Goal: Transaction & Acquisition: Purchase product/service

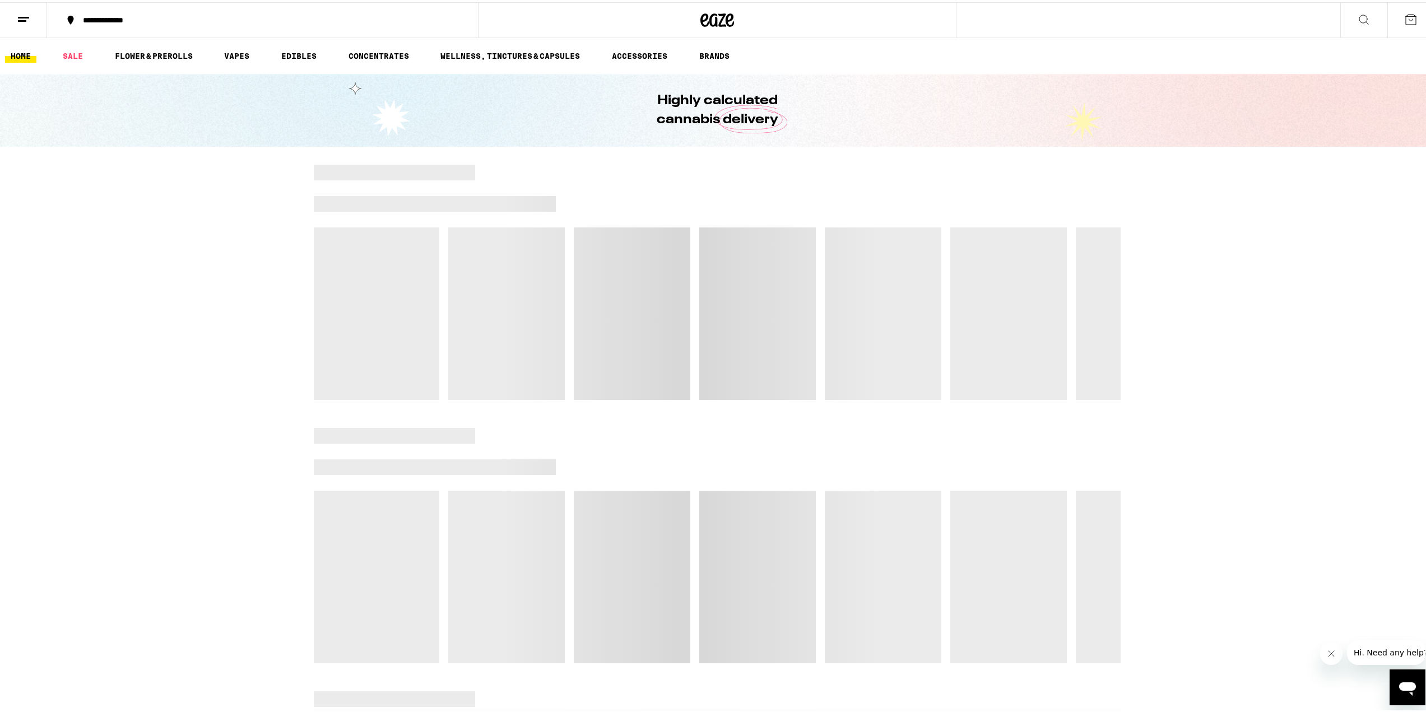
click at [144, 291] on div at bounding box center [717, 279] width 1434 height 235
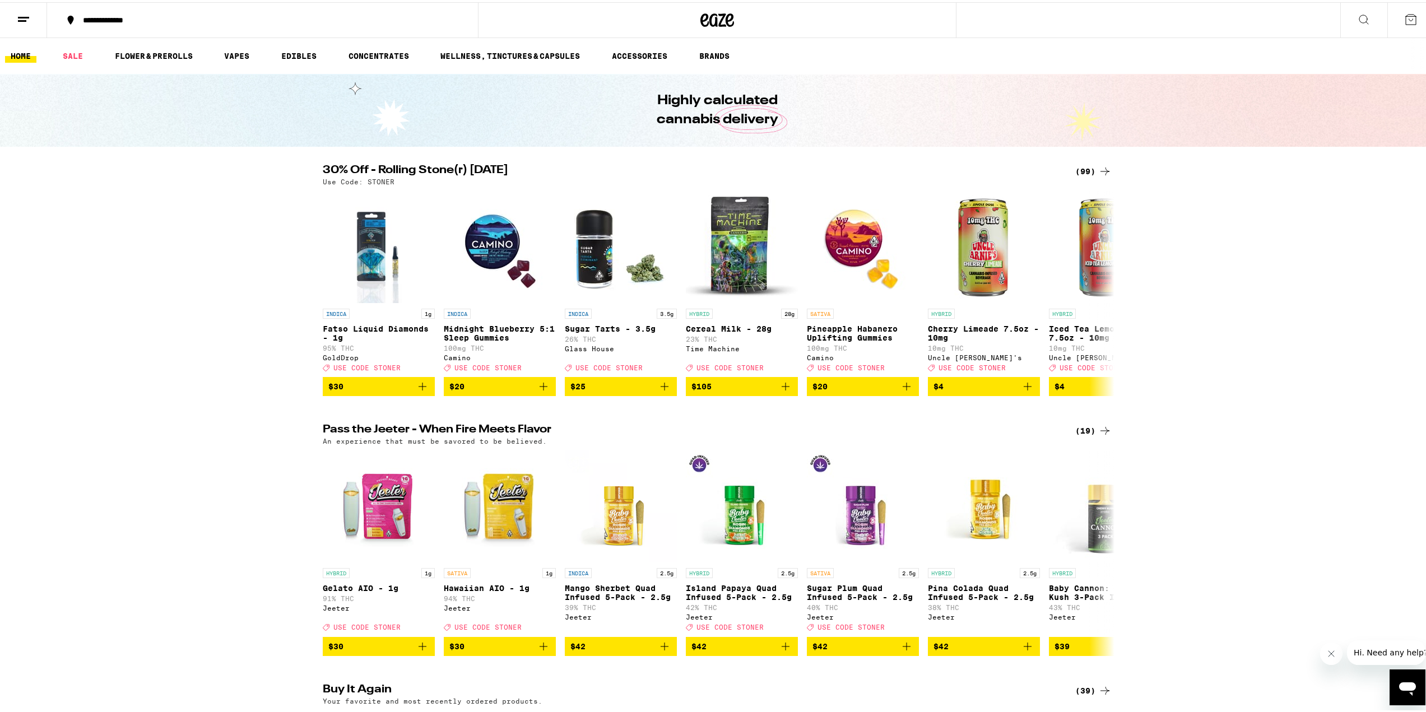
click at [1083, 167] on div "(99)" at bounding box center [1093, 168] width 36 height 13
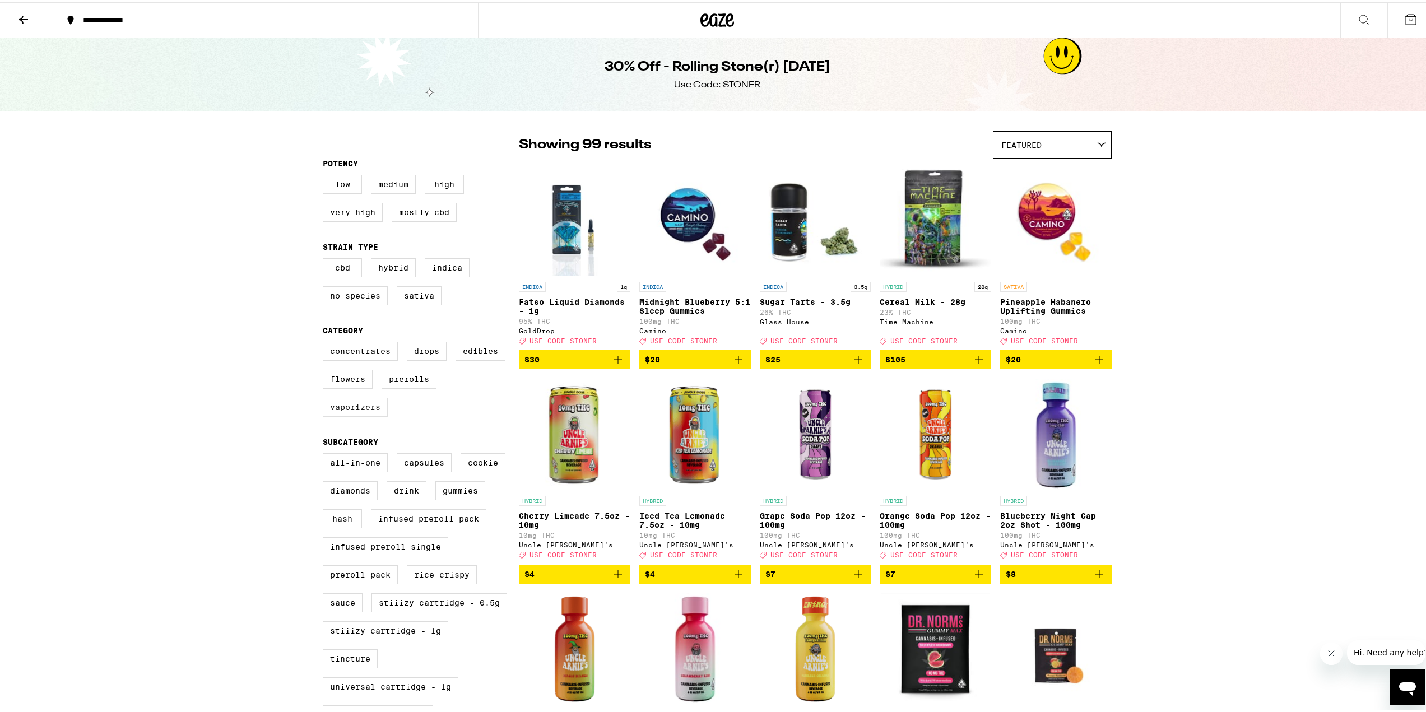
click at [337, 409] on label "Vaporizers" at bounding box center [355, 405] width 65 height 19
click at [326, 342] on input "Vaporizers" at bounding box center [325, 341] width 1 height 1
checkbox input "true"
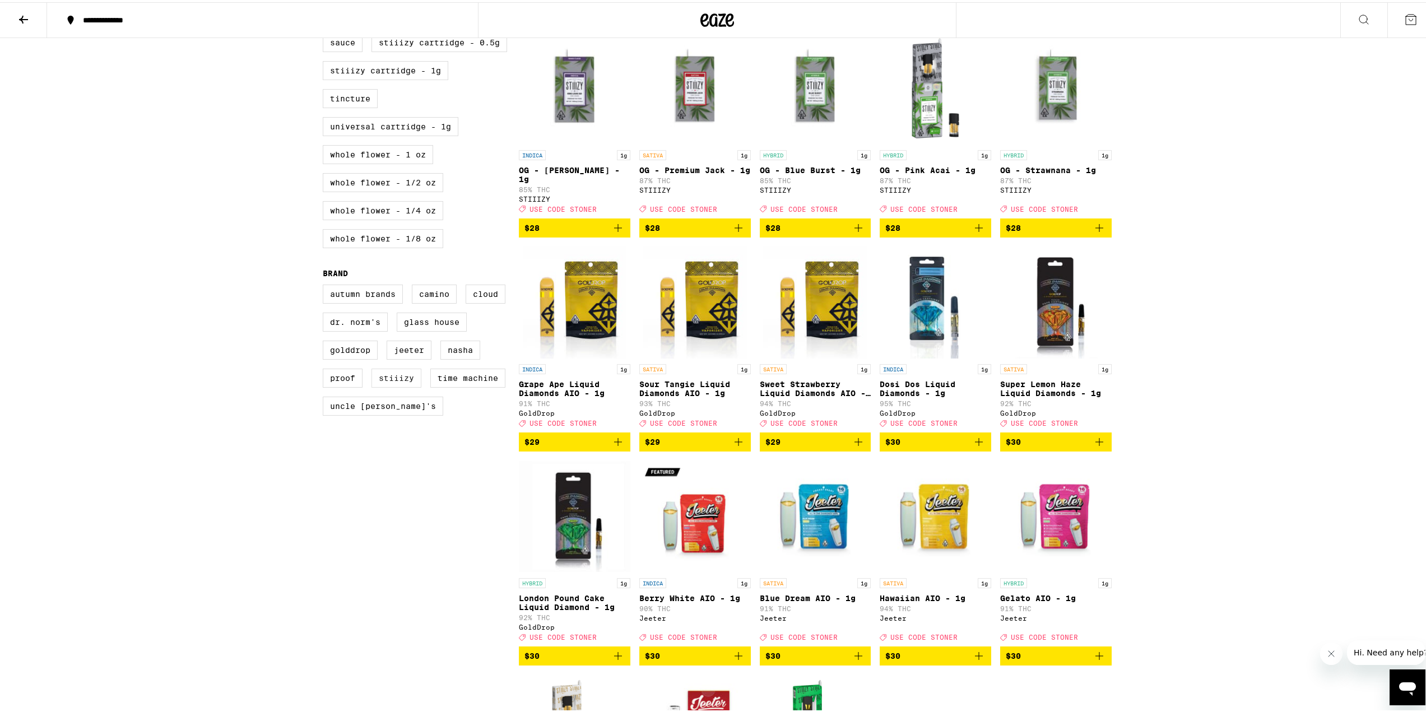
click at [398, 385] on label "STIIIZY" at bounding box center [396, 375] width 50 height 19
click at [326, 285] on input "STIIIZY" at bounding box center [325, 284] width 1 height 1
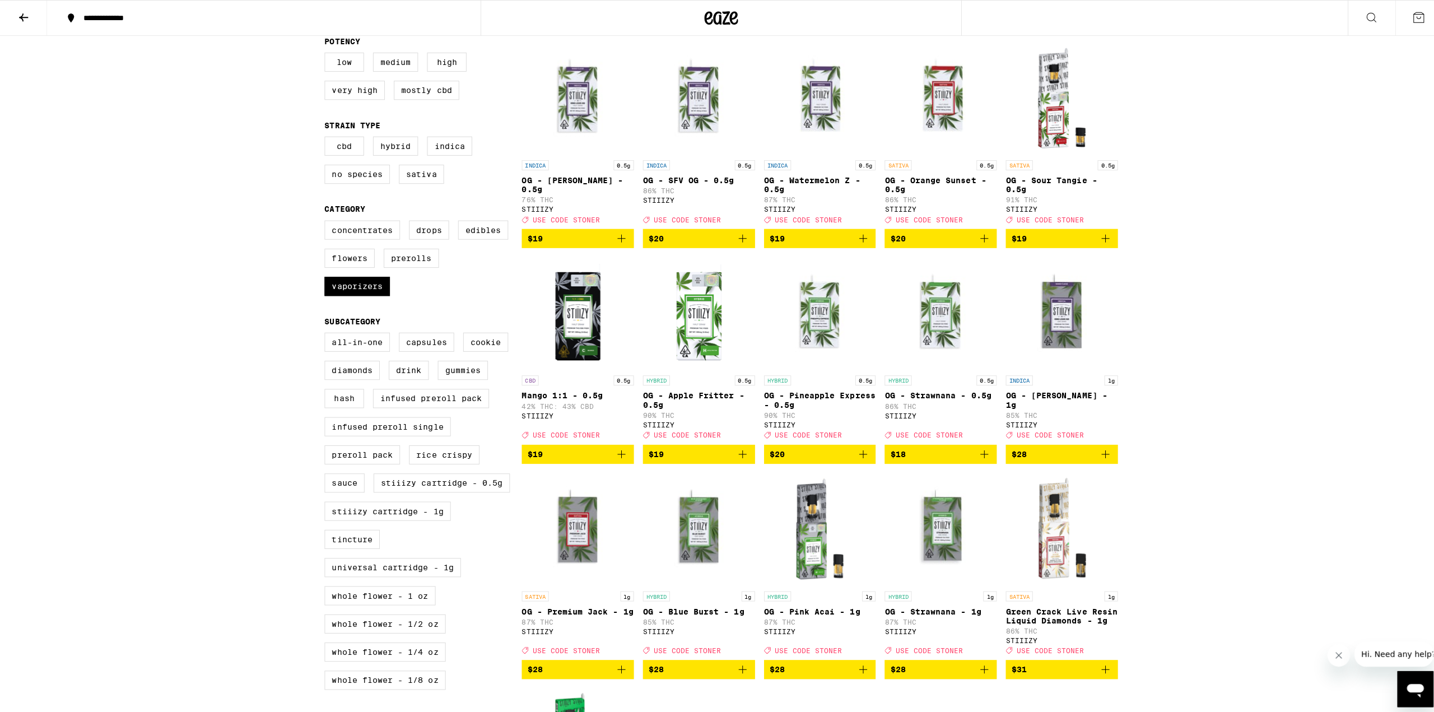
scroll to position [224, 0]
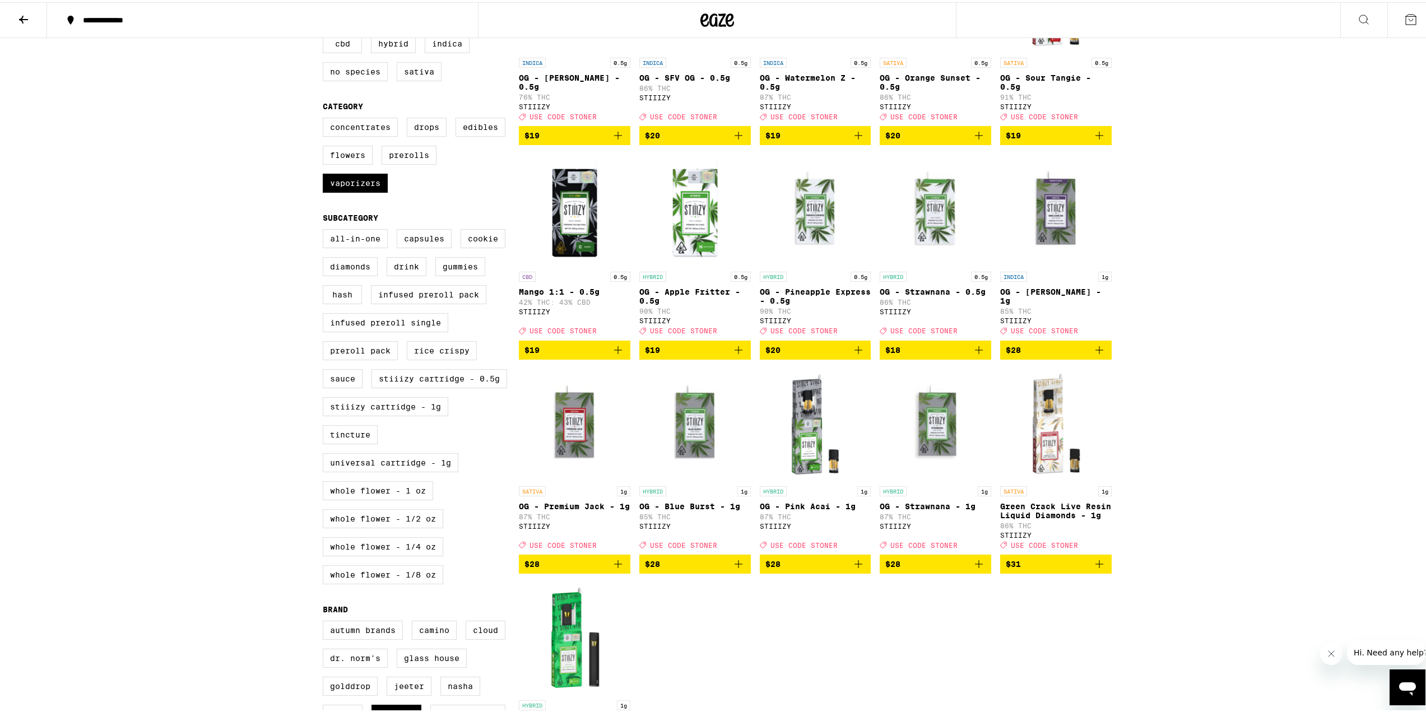
click at [811, 509] on p "OG - Pink Acai - 1g" at bounding box center [815, 504] width 111 height 9
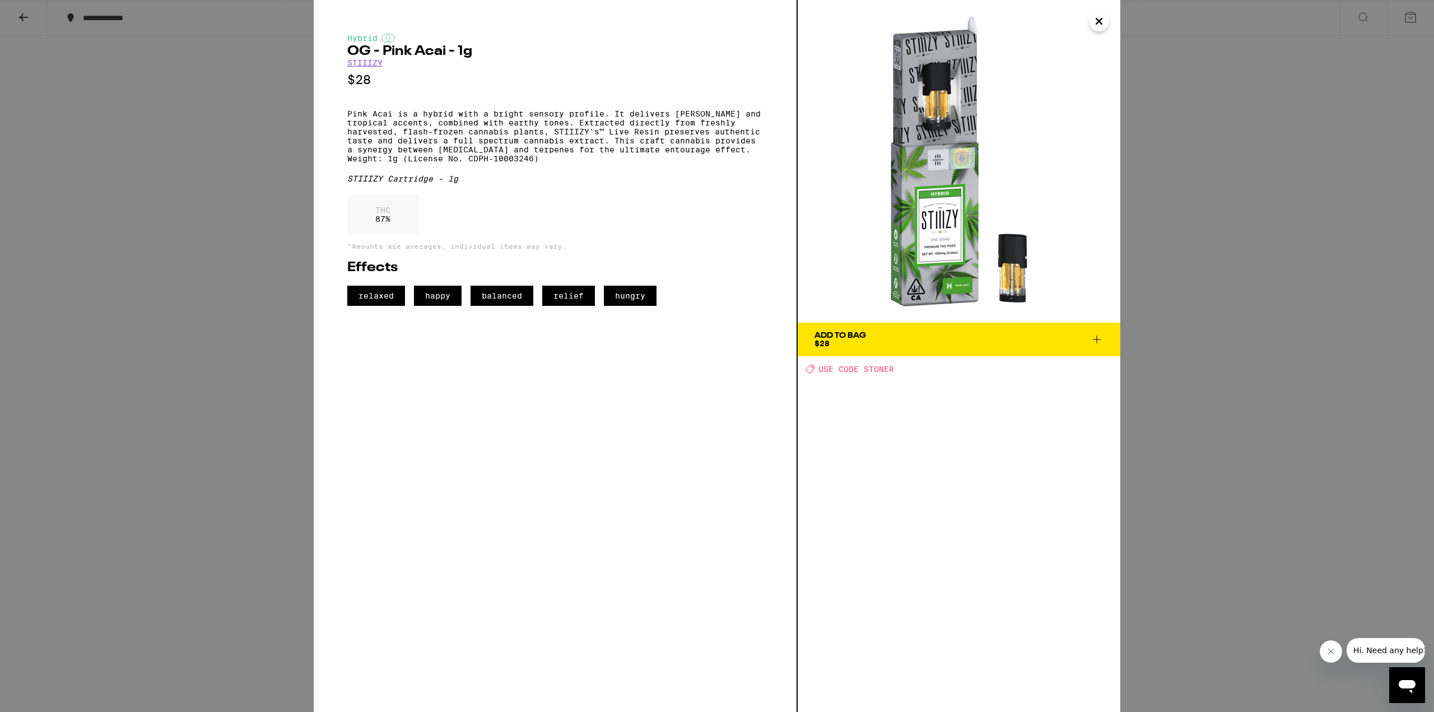
click at [1098, 338] on icon at bounding box center [1096, 339] width 13 height 13
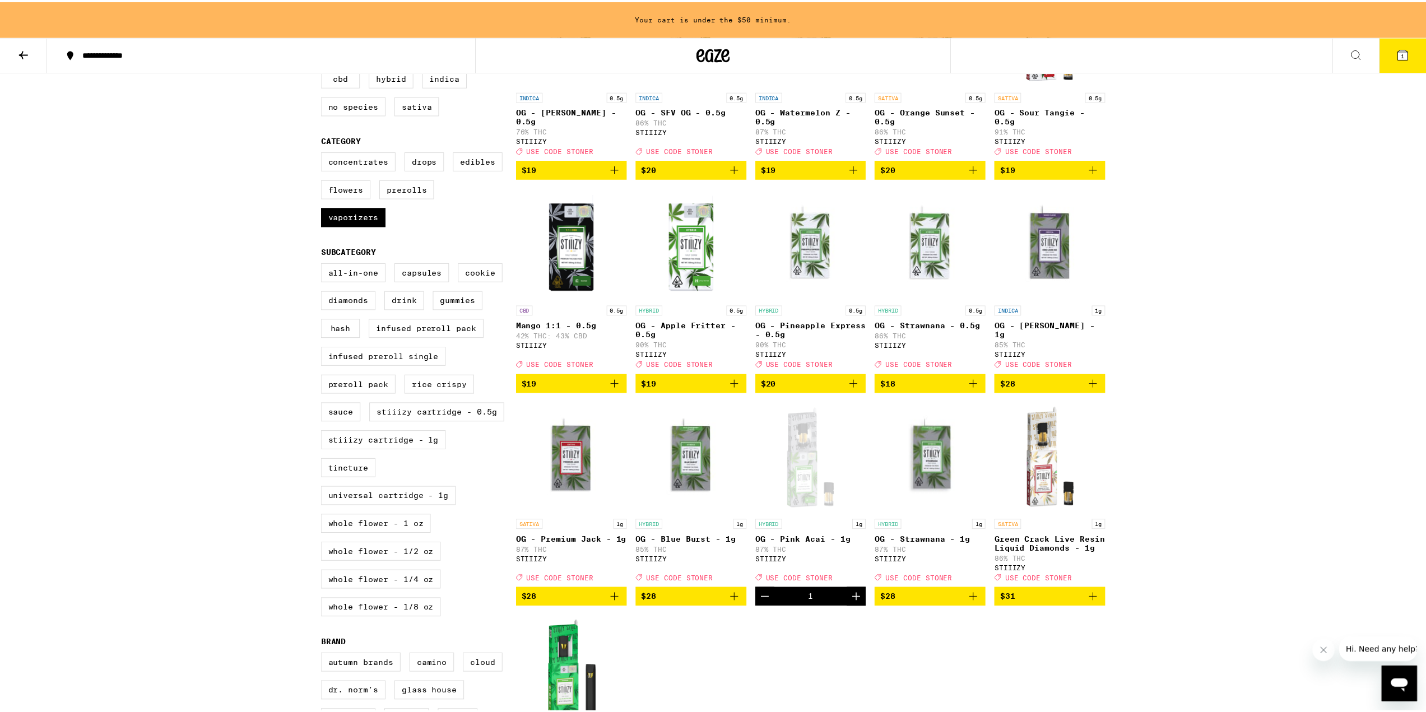
scroll to position [260, 0]
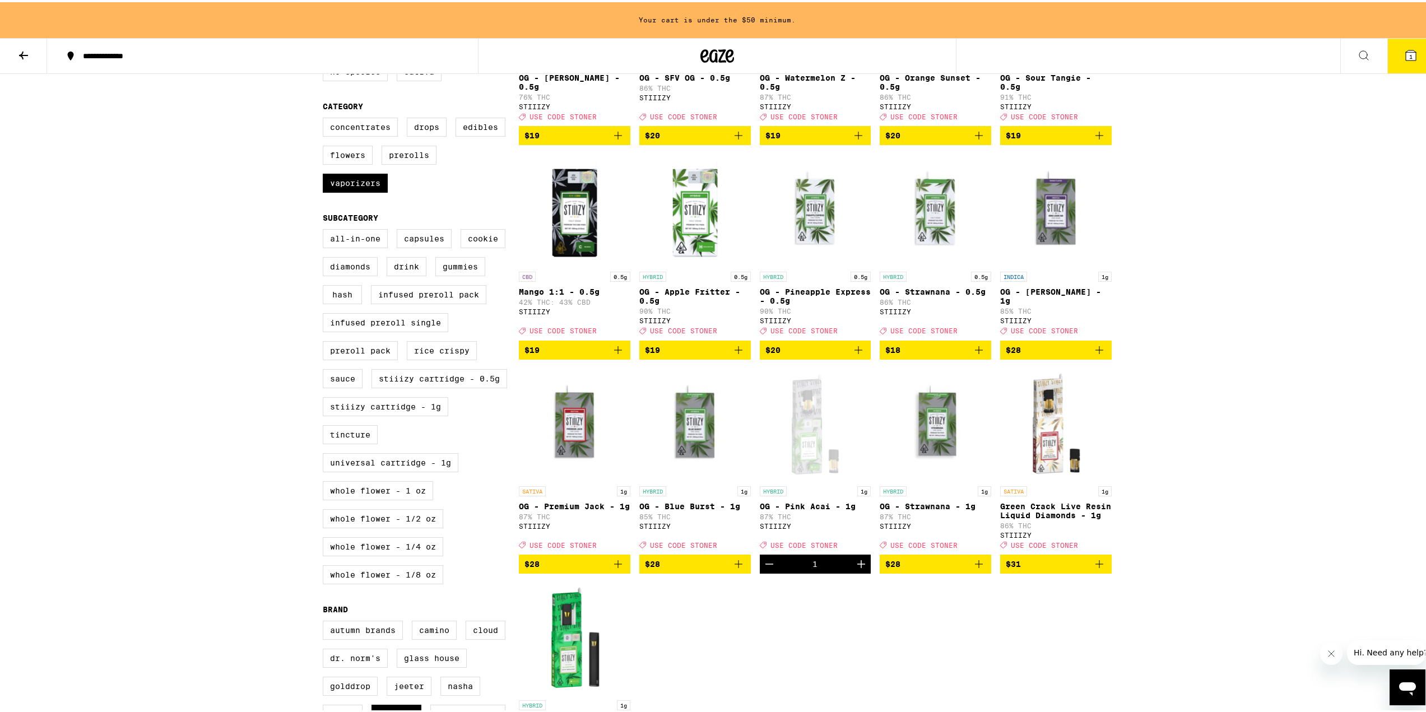
click at [859, 569] on icon "Increment" at bounding box center [860, 561] width 13 height 13
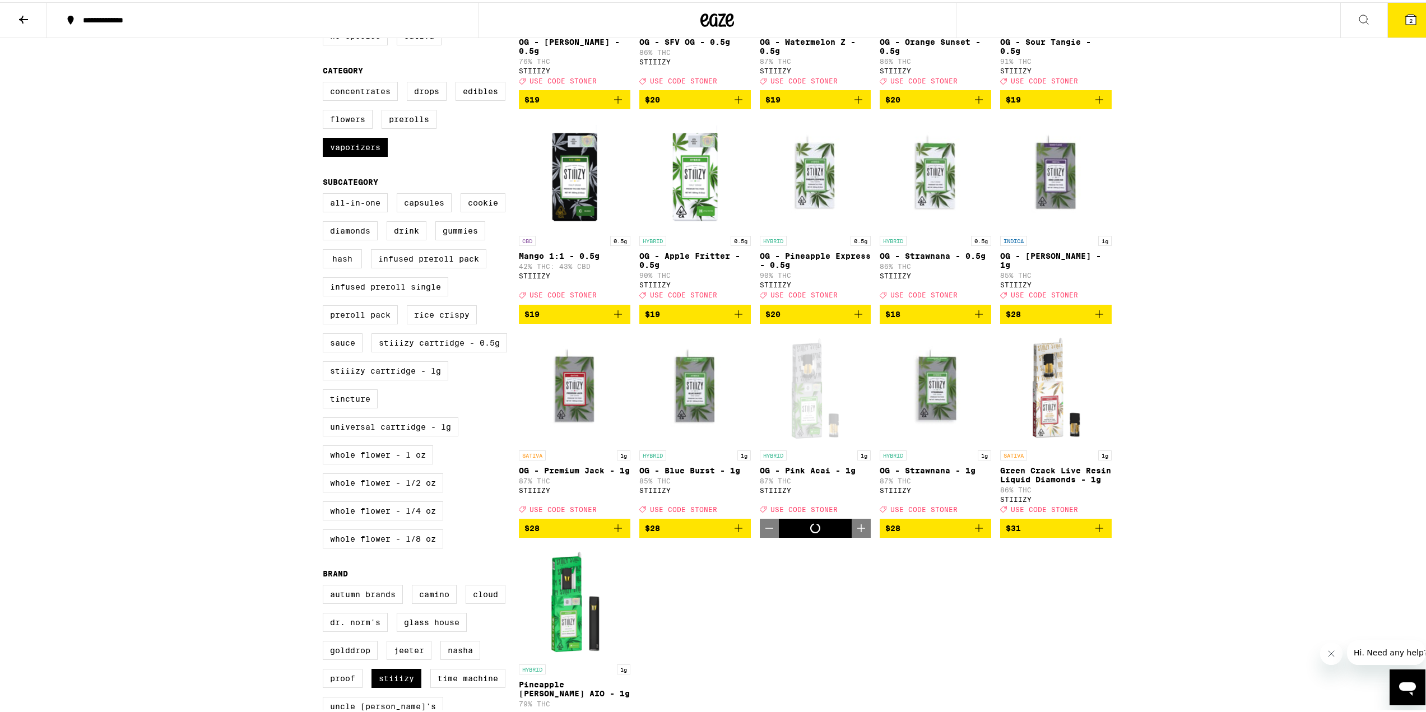
scroll to position [224, 0]
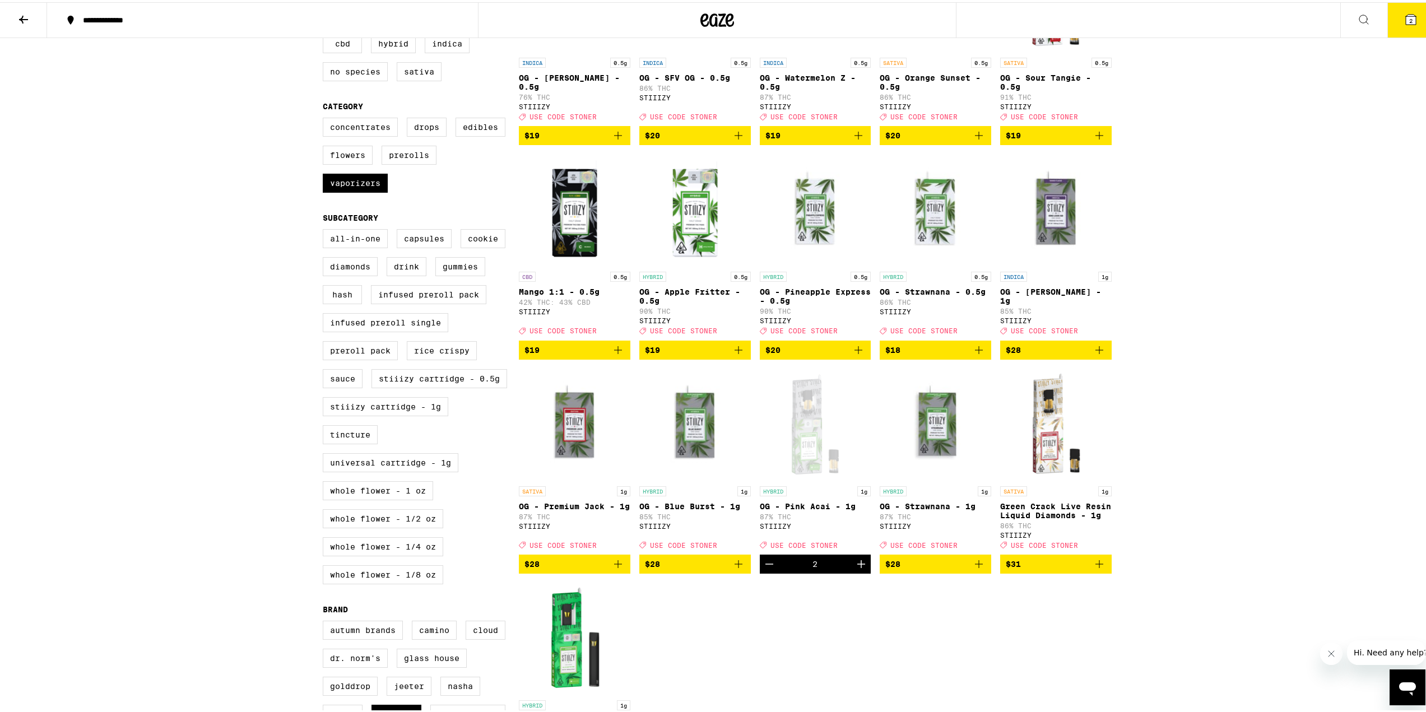
click at [1309, 458] on div "**********" at bounding box center [717, 382] width 1434 height 1212
click at [857, 566] on icon "Increment" at bounding box center [861, 562] width 8 height 8
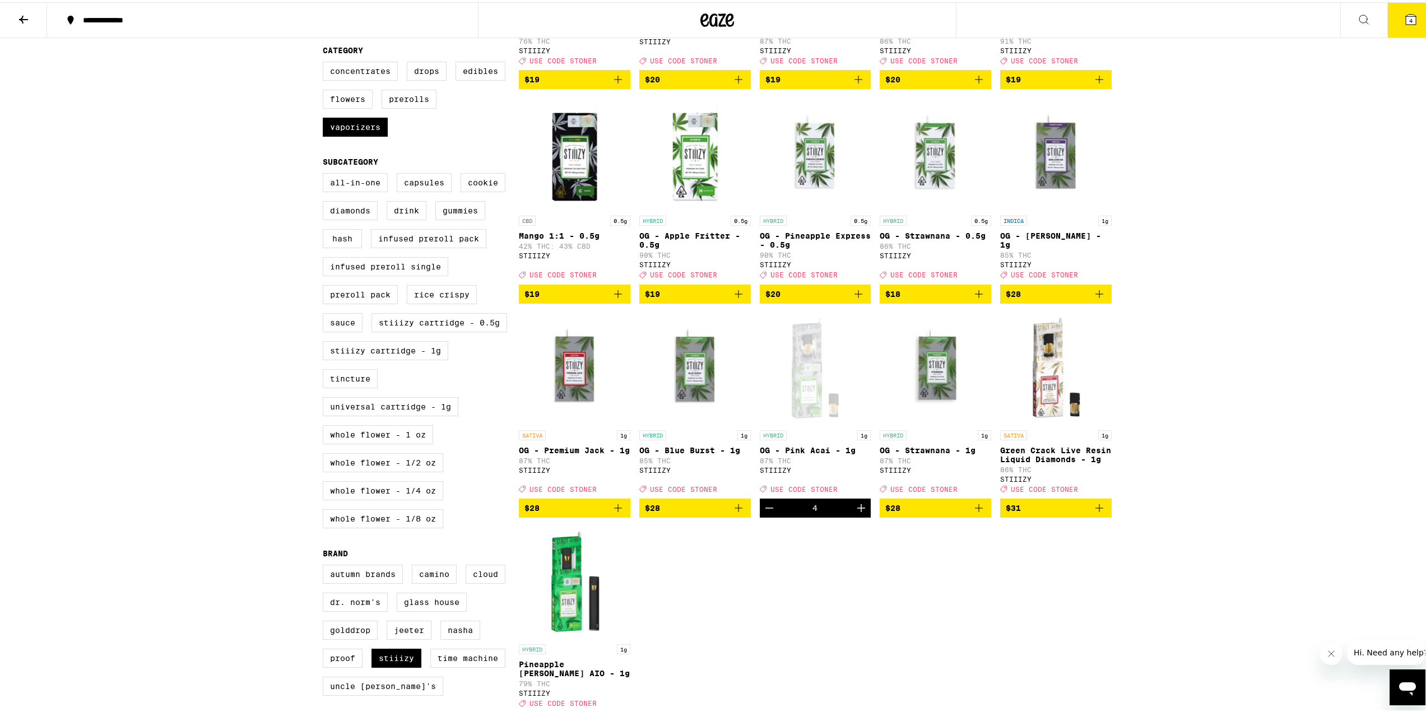
scroll to position [336, 0]
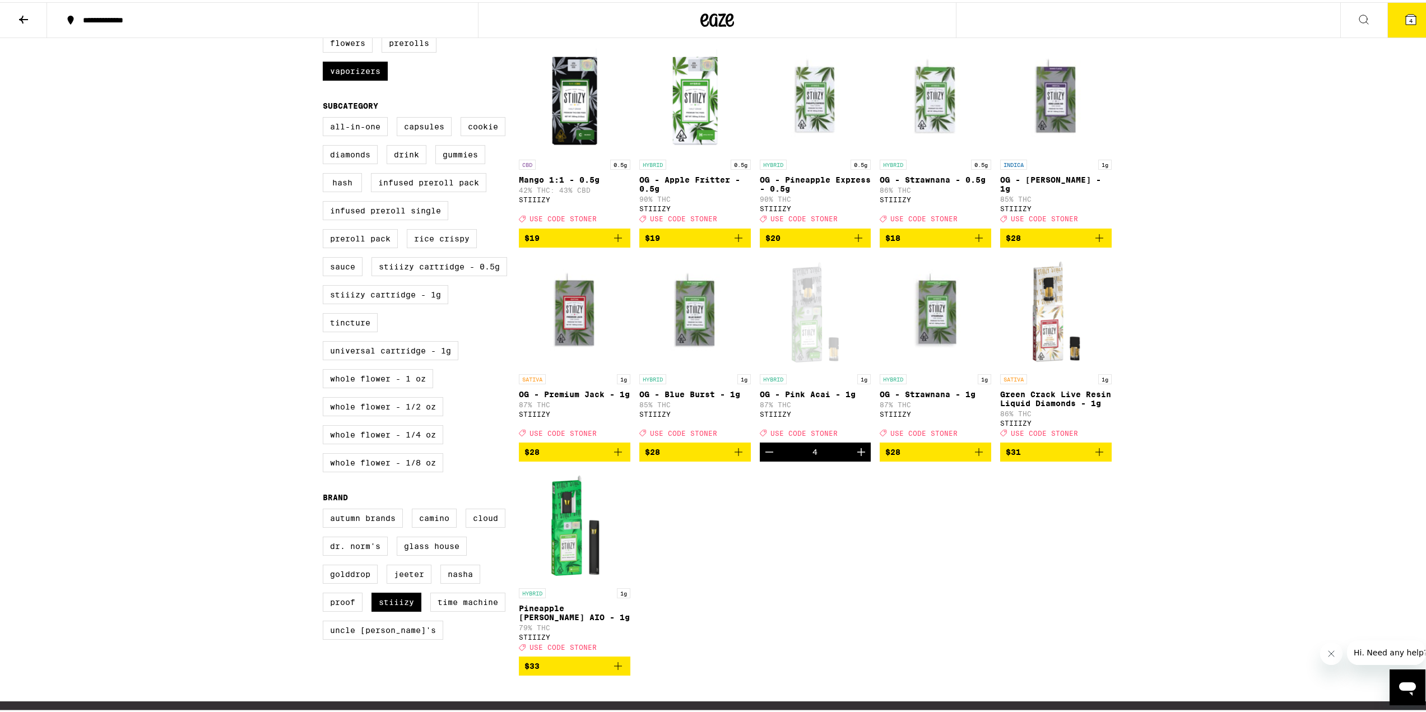
click at [1100, 243] on icon "Add to bag" at bounding box center [1099, 235] width 13 height 13
click at [1096, 457] on icon "Add to bag" at bounding box center [1099, 449] width 13 height 13
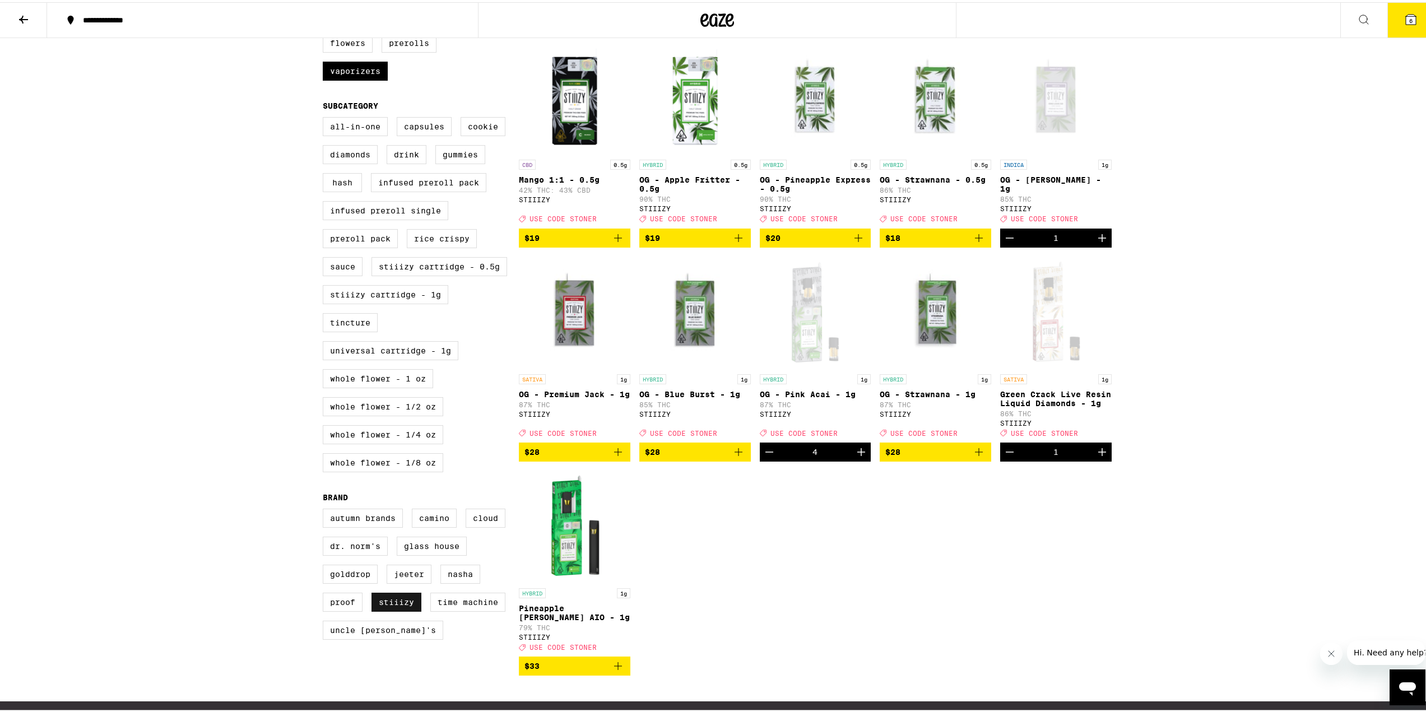
click at [402, 610] on label "STIIIZY" at bounding box center [396, 600] width 50 height 19
click at [326, 509] on input "STIIIZY" at bounding box center [325, 508] width 1 height 1
checkbox input "false"
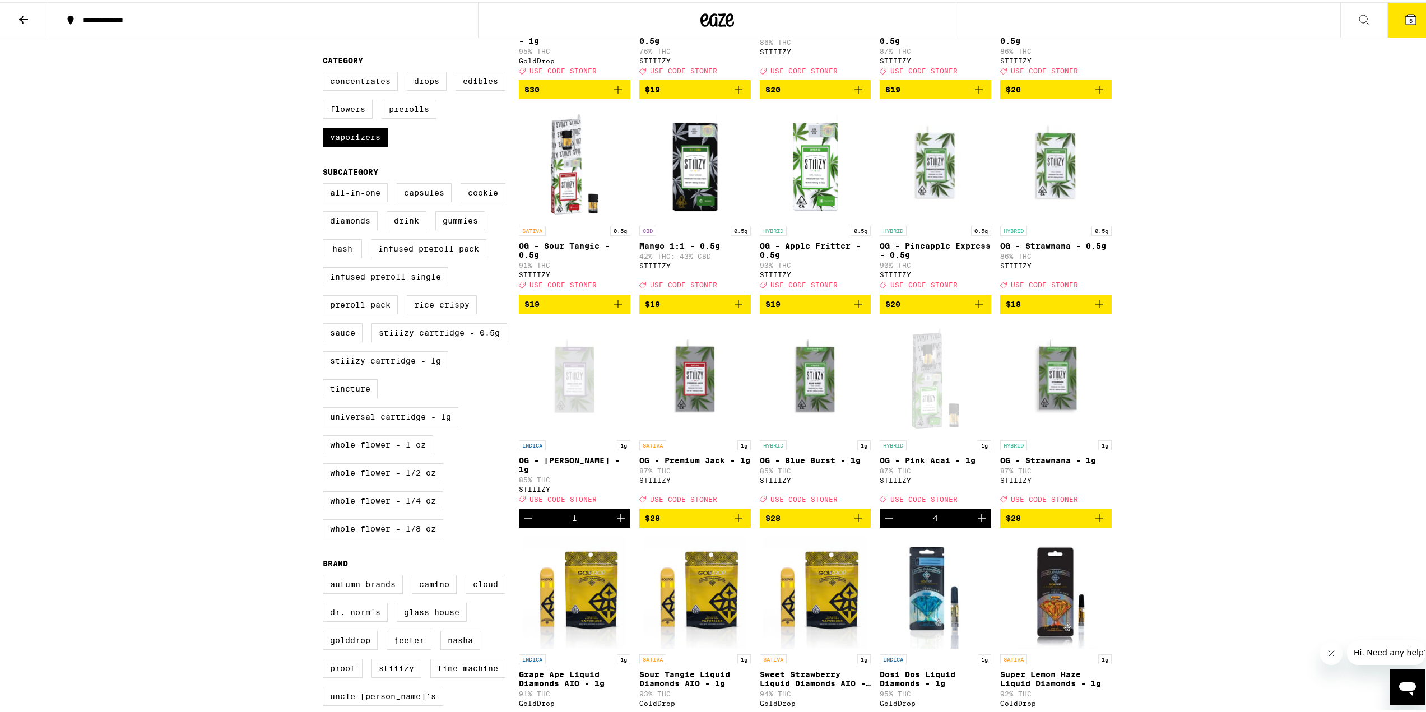
scroll to position [168, 0]
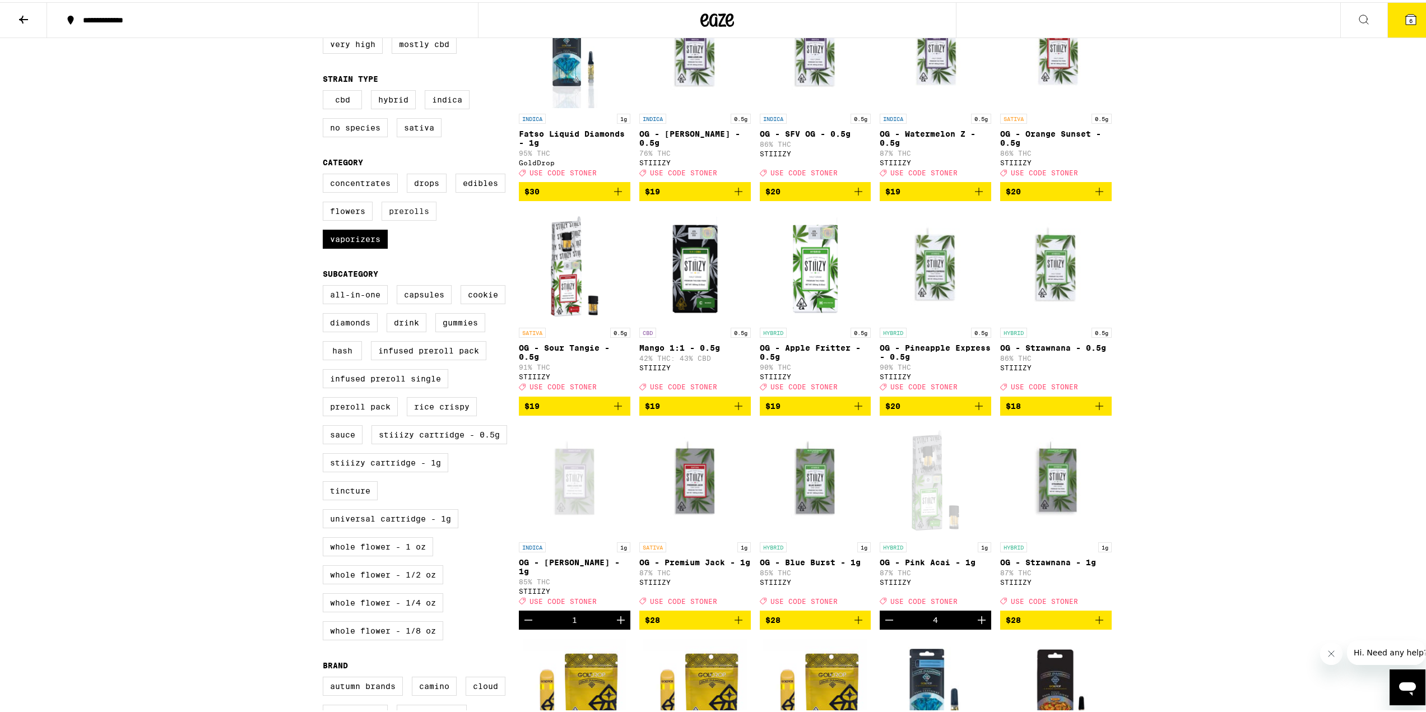
click at [399, 219] on label "Prerolls" at bounding box center [409, 208] width 55 height 19
click at [326, 174] on input "Prerolls" at bounding box center [325, 173] width 1 height 1
checkbox input "true"
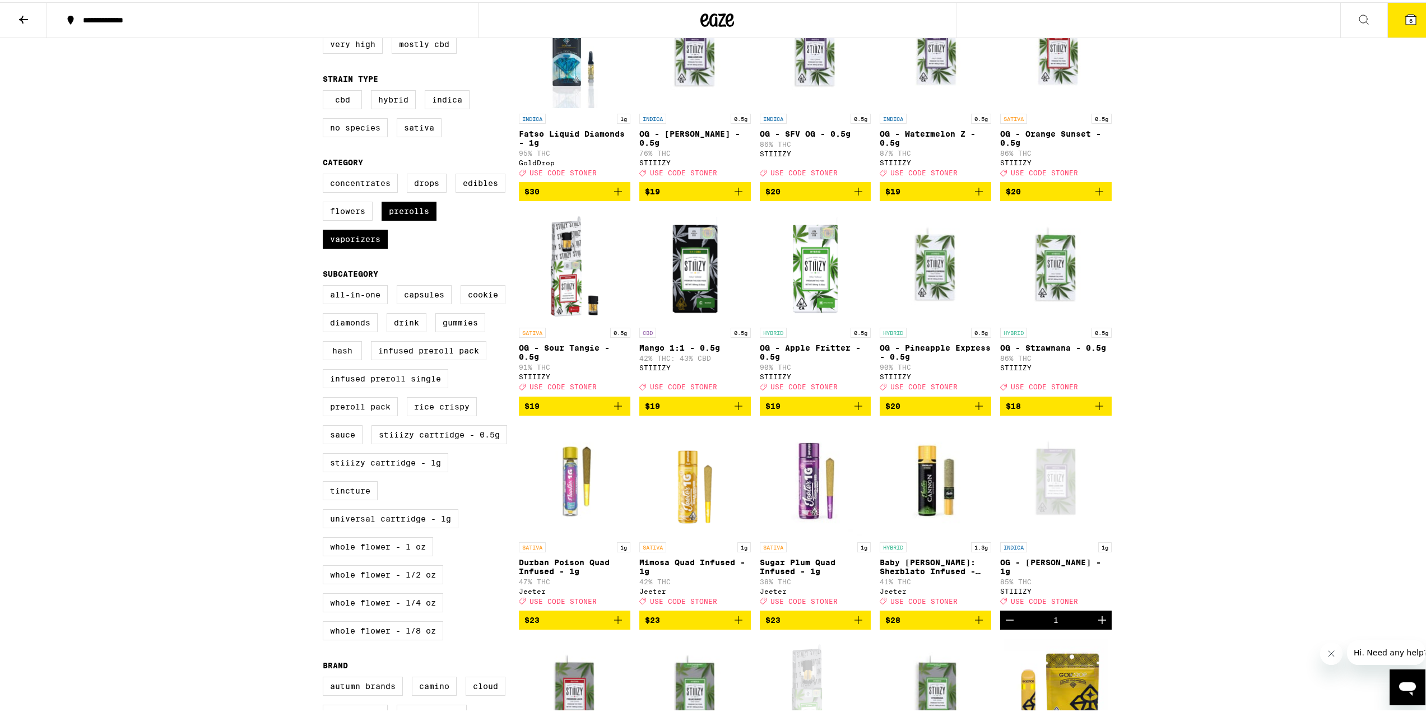
click at [366, 237] on div "Concentrates Drops Edibles Flowers Prerolls Vaporizers" at bounding box center [421, 213] width 196 height 84
click at [365, 247] on label "Vaporizers" at bounding box center [355, 236] width 65 height 19
click at [326, 174] on input "Vaporizers" at bounding box center [325, 173] width 1 height 1
checkbox input "false"
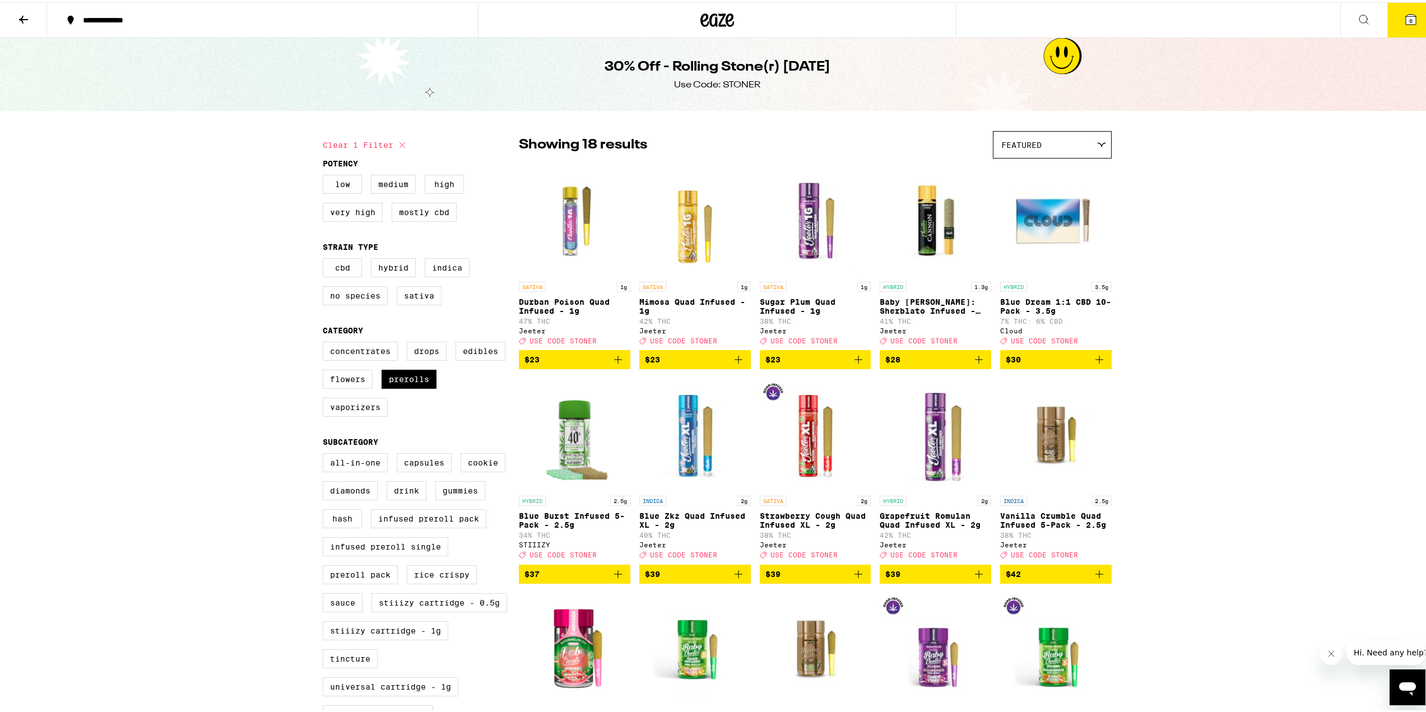
click at [1297, 364] on div "**********" at bounding box center [717, 606] width 1434 height 1212
click at [400, 387] on label "Prerolls" at bounding box center [409, 377] width 55 height 19
click at [326, 342] on input "Prerolls" at bounding box center [325, 341] width 1 height 1
checkbox input "false"
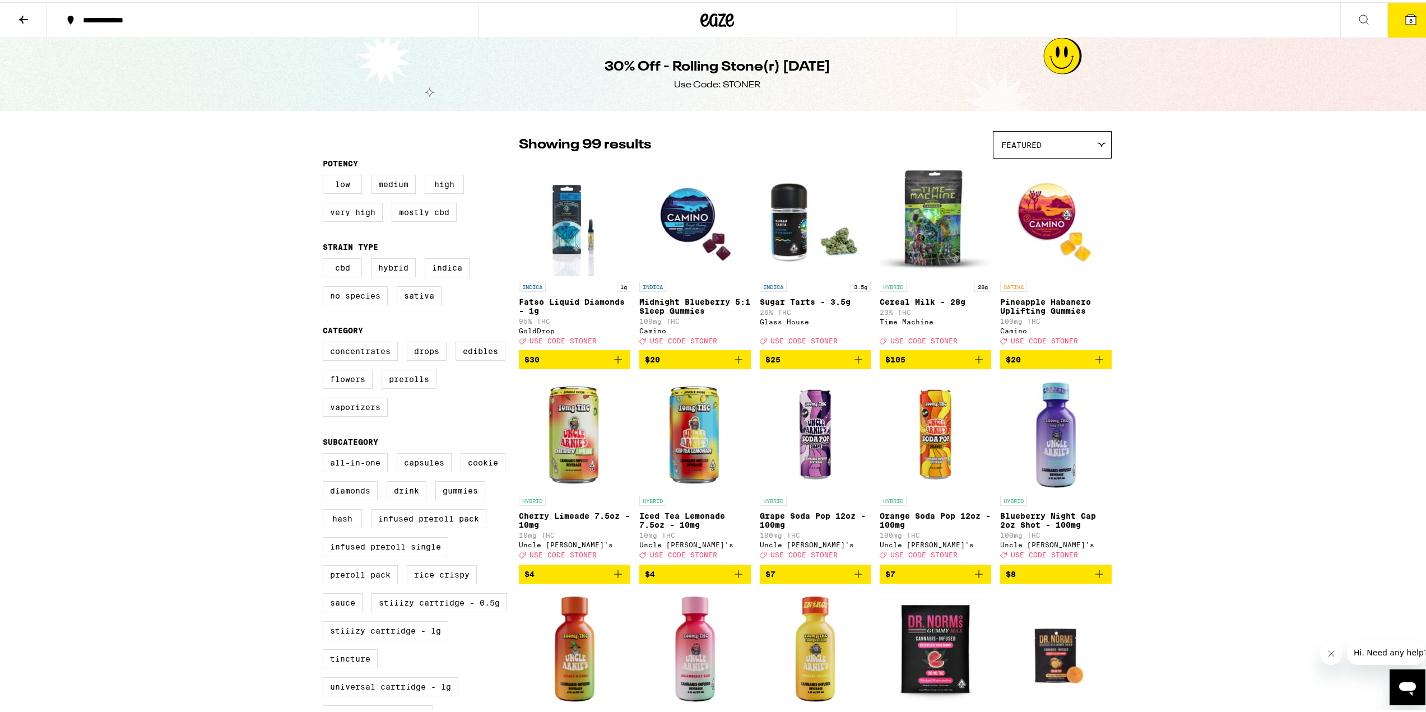
click at [698, 2] on div at bounding box center [717, 18] width 478 height 36
click at [708, 16] on icon at bounding box center [717, 18] width 34 height 20
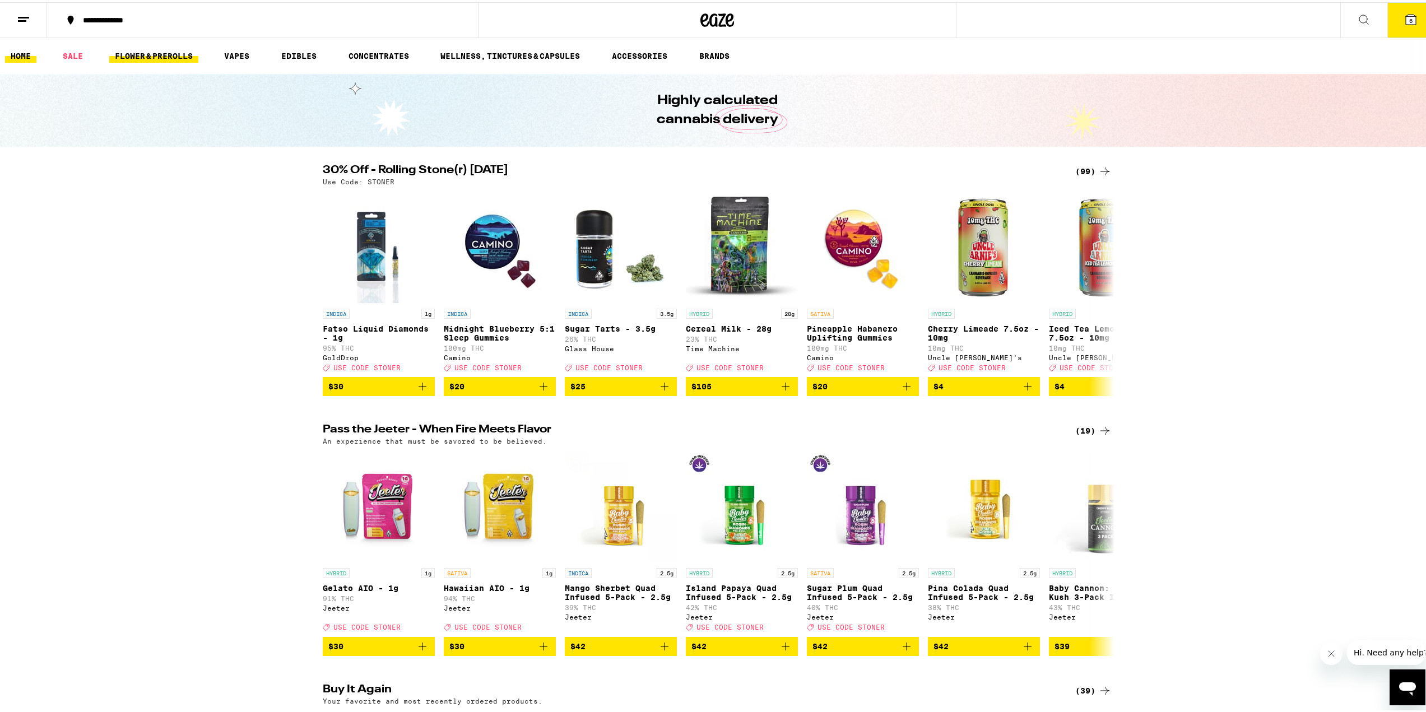
click at [155, 55] on link "FLOWER & PREROLLS" at bounding box center [153, 53] width 89 height 13
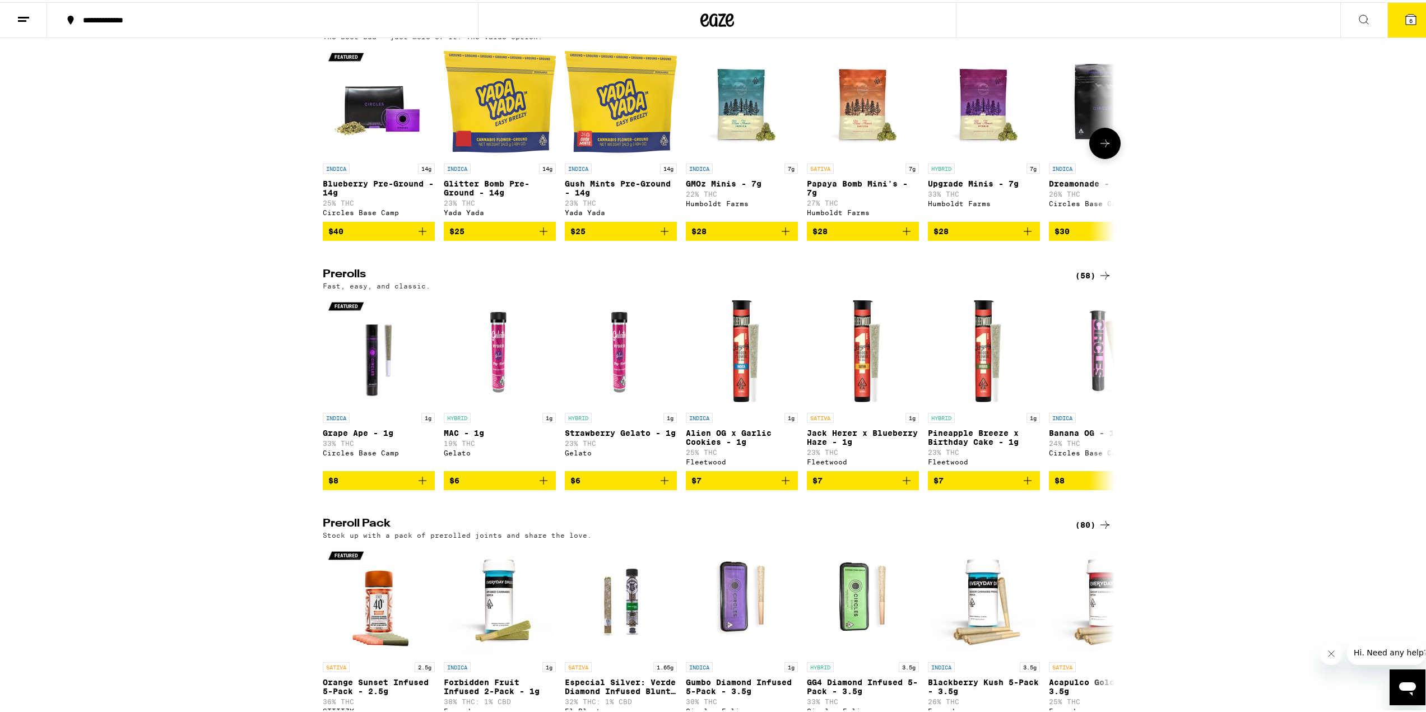
scroll to position [392, 0]
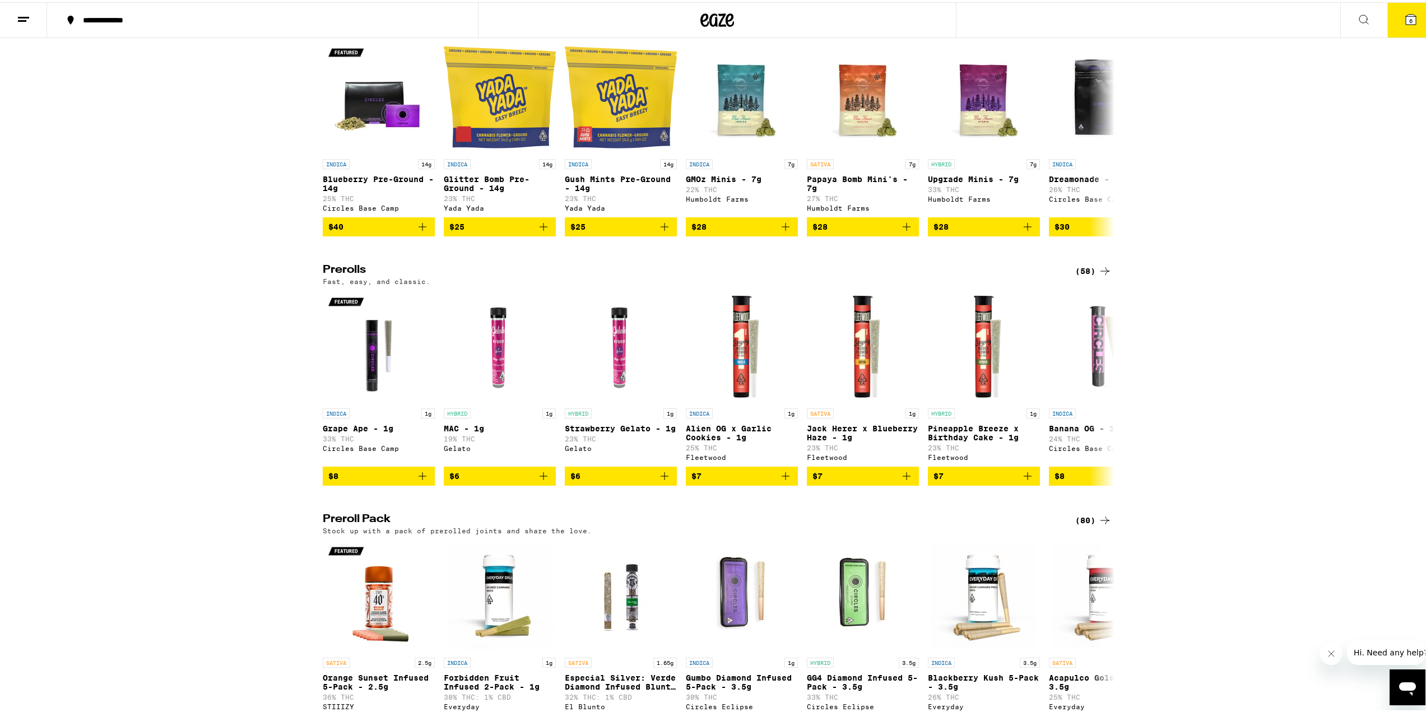
click at [1100, 273] on icon at bounding box center [1104, 269] width 9 height 8
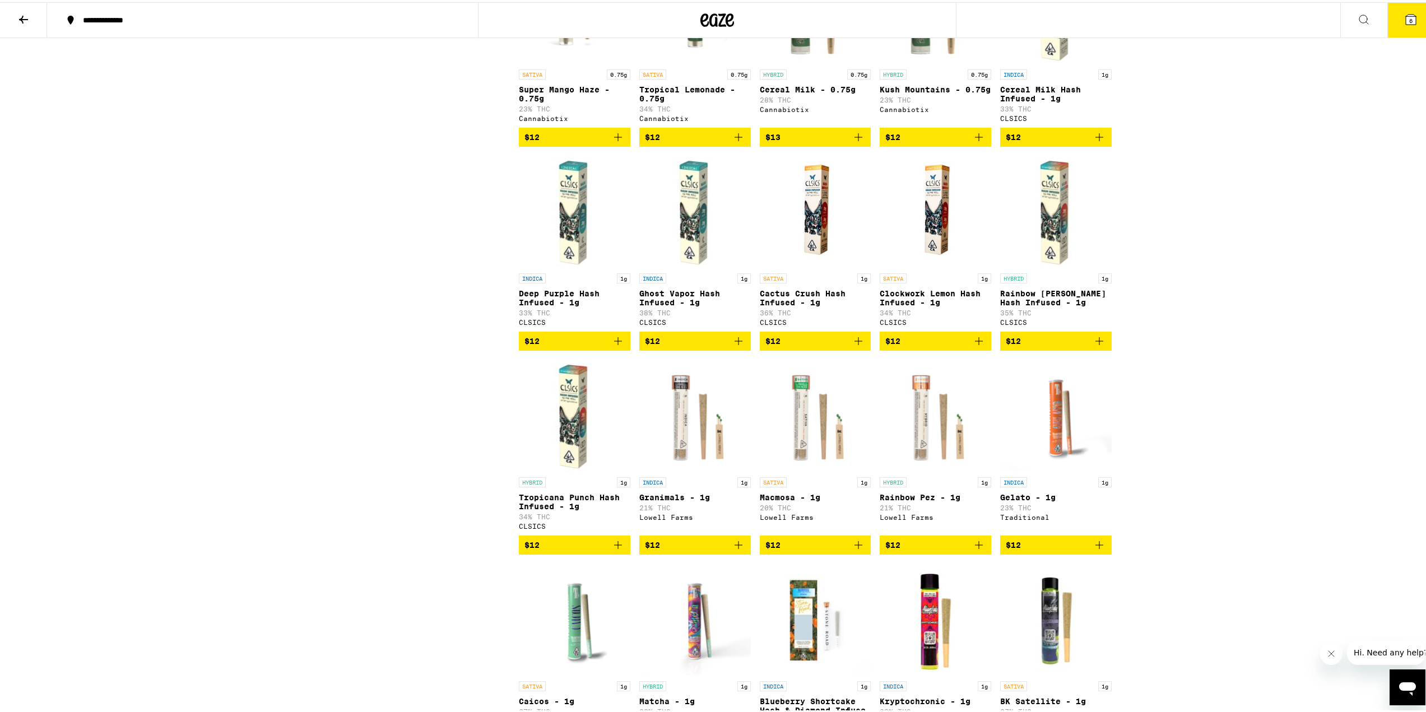
scroll to position [840, 0]
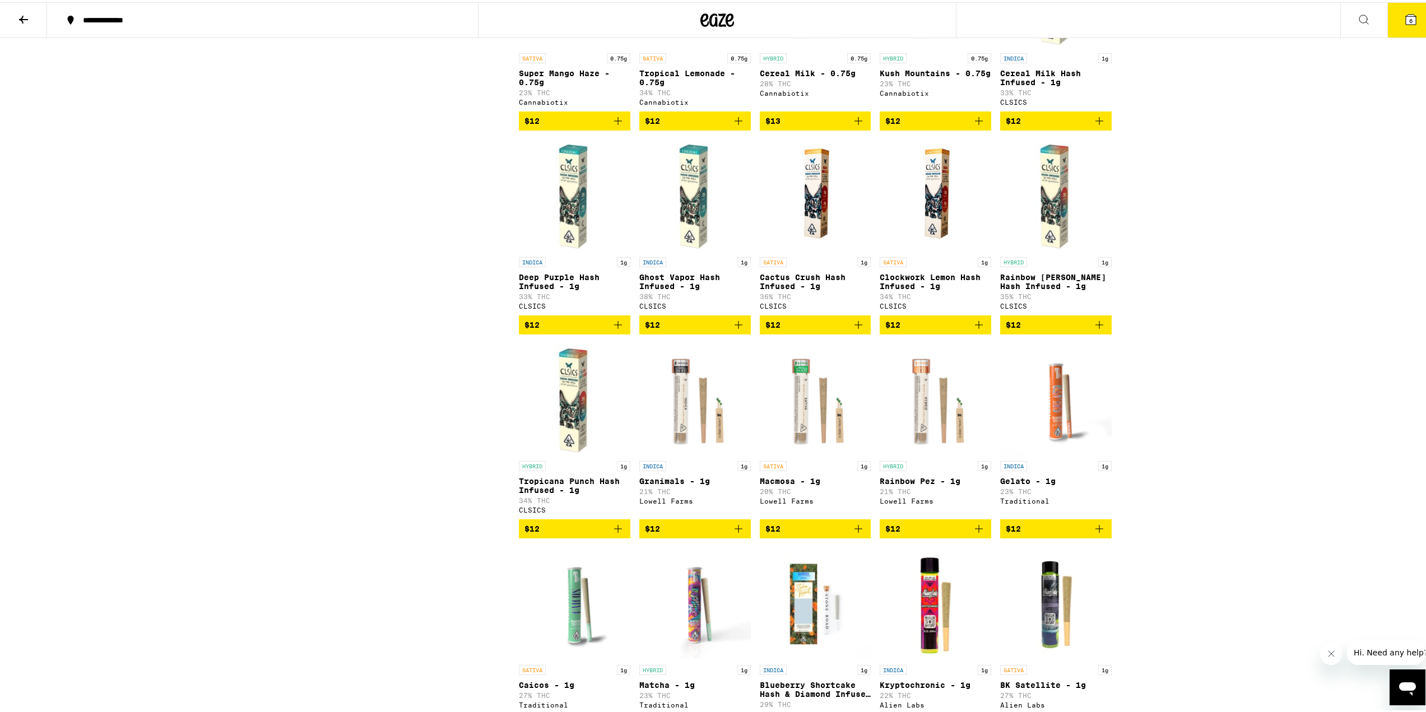
click at [979, 329] on icon "Add to bag" at bounding box center [978, 322] width 13 height 13
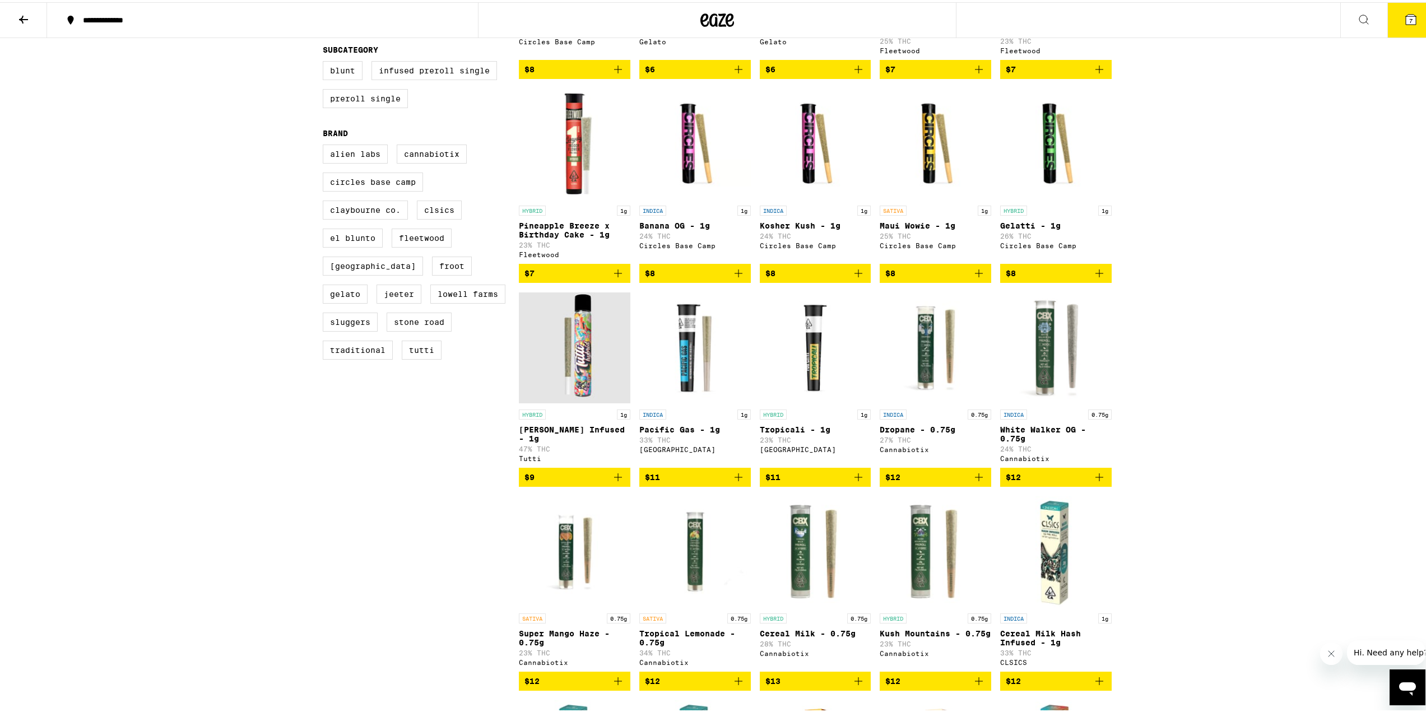
click at [1407, 21] on icon at bounding box center [1411, 17] width 10 height 10
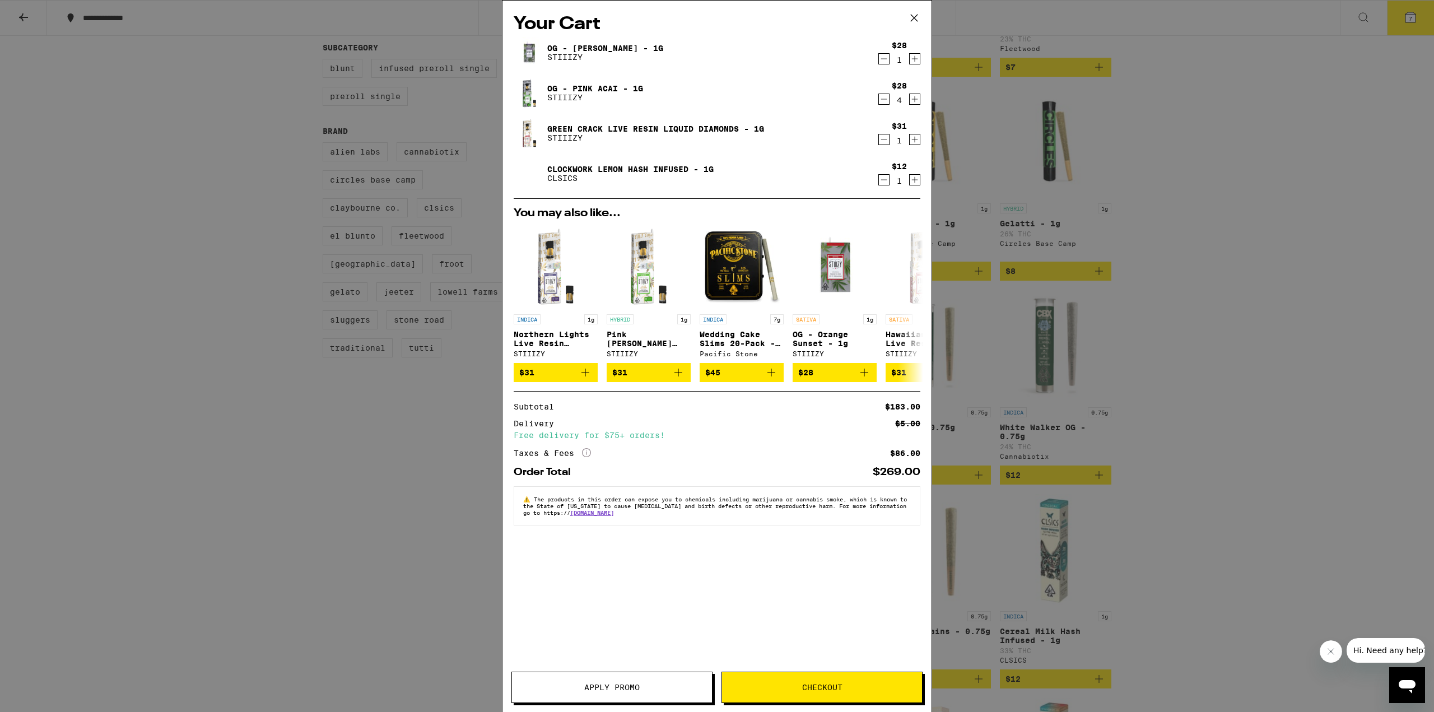
click at [634, 691] on span "Apply Promo" at bounding box center [611, 688] width 55 height 8
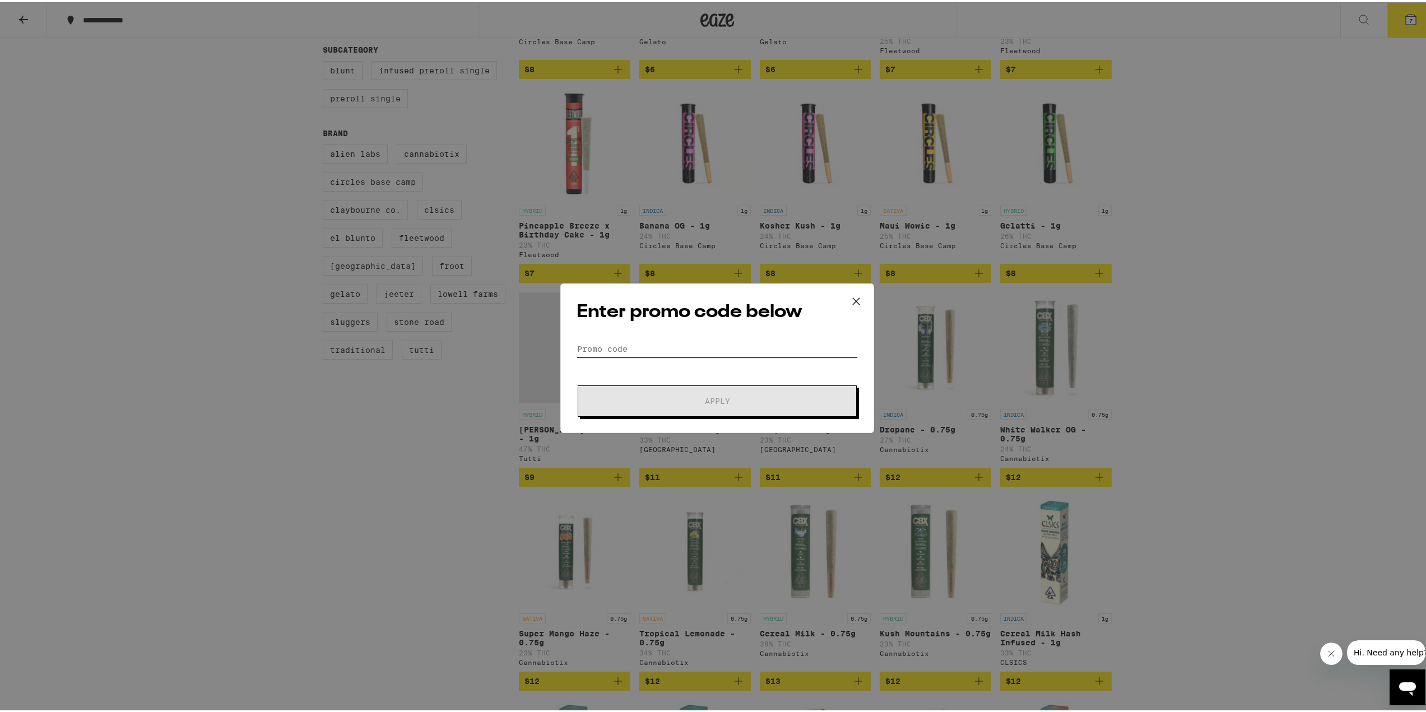
click at [626, 348] on input "Promo Code" at bounding box center [717, 346] width 281 height 17
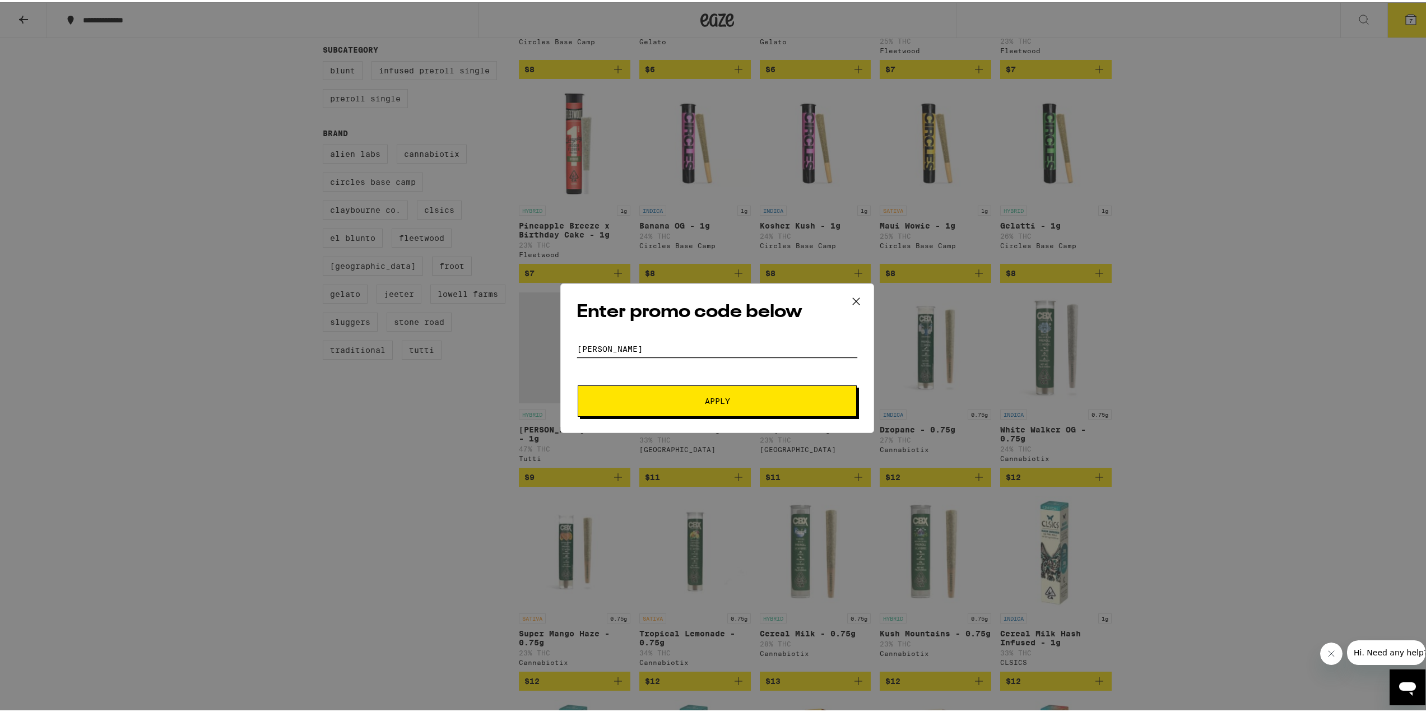
type input "[PERSON_NAME]"
click at [683, 397] on span "Apply" at bounding box center [717, 399] width 202 height 8
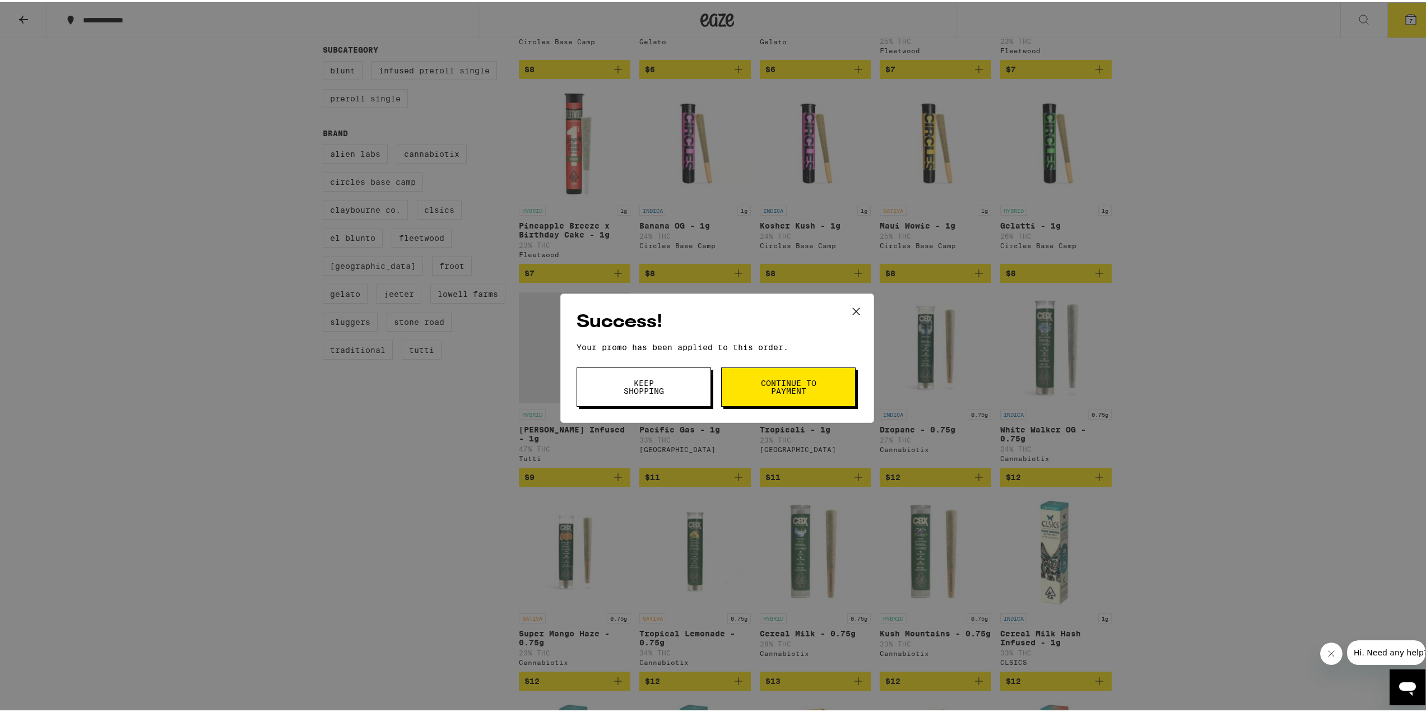
click at [794, 388] on span "Continue to payment" at bounding box center [788, 385] width 57 height 16
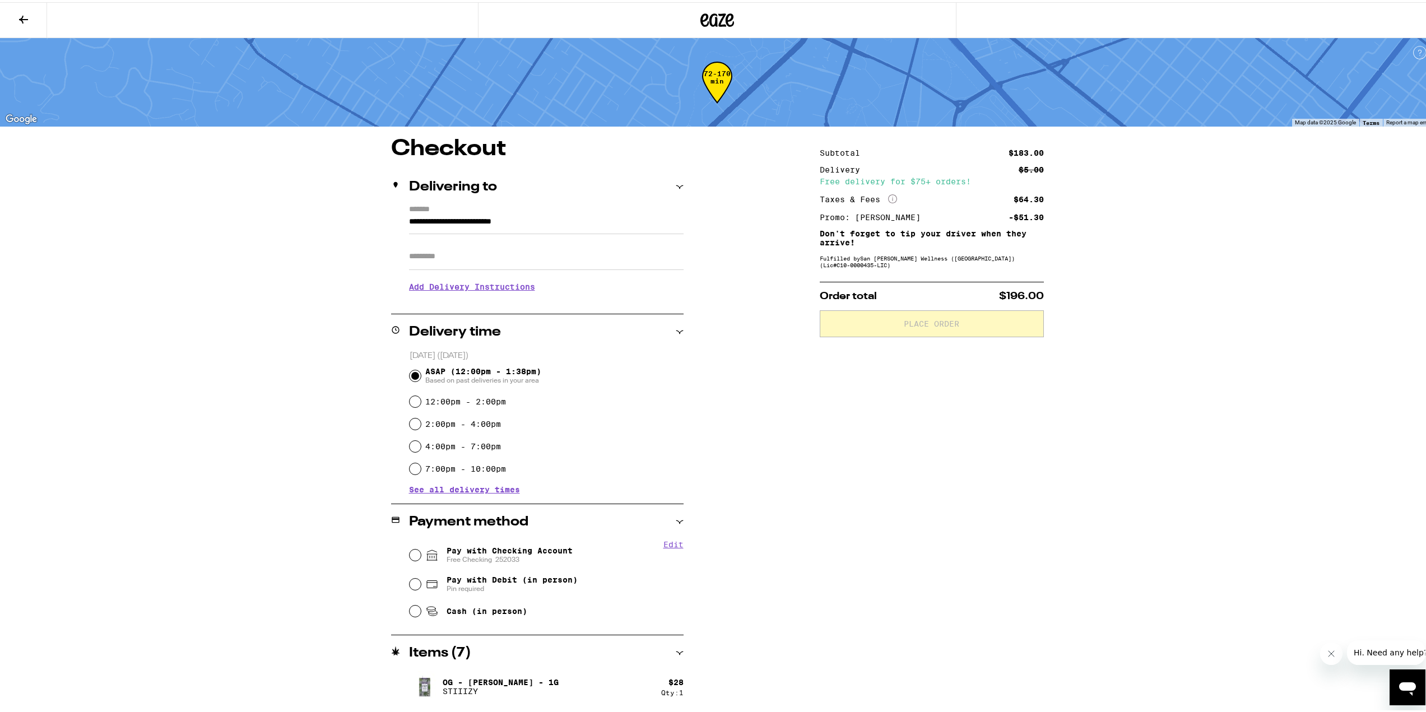
click at [466, 292] on h3 "Add Delivery Instructions" at bounding box center [546, 285] width 275 height 26
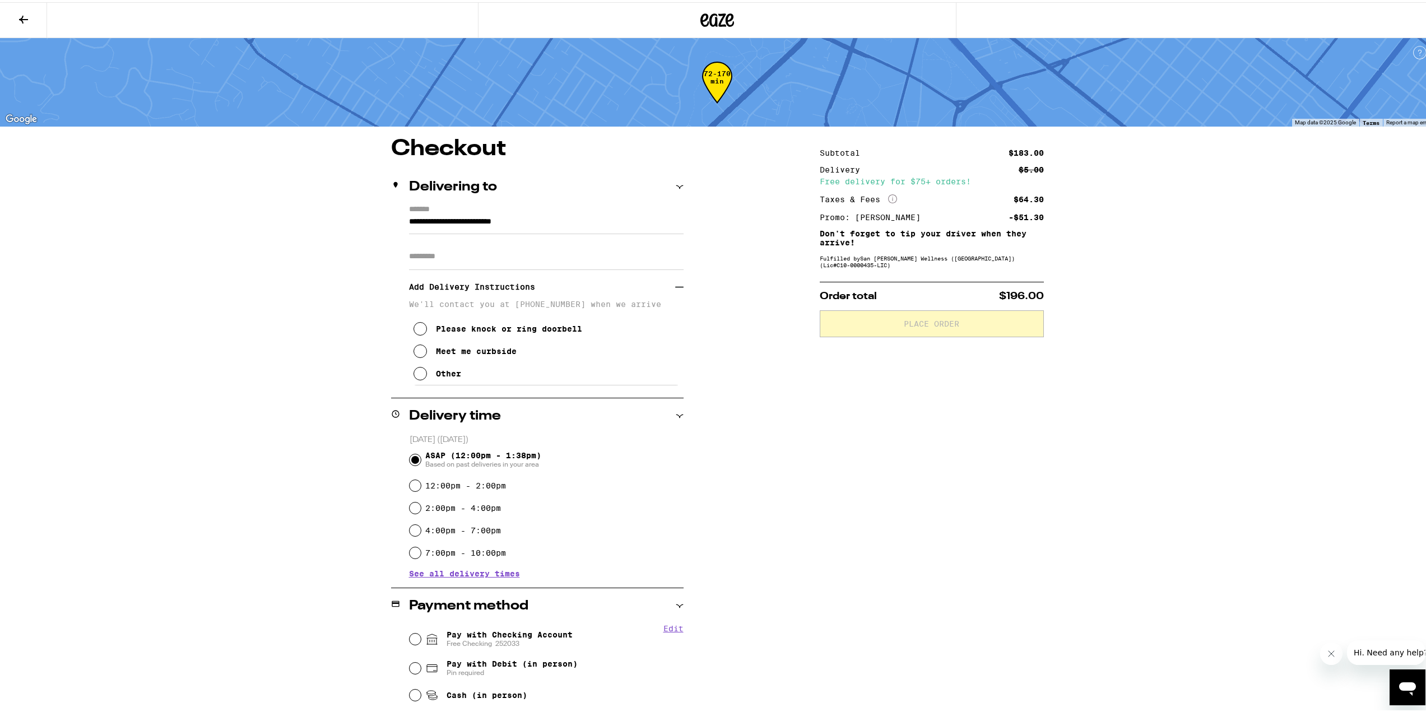
click at [464, 354] on div "Meet me curbside" at bounding box center [476, 349] width 81 height 9
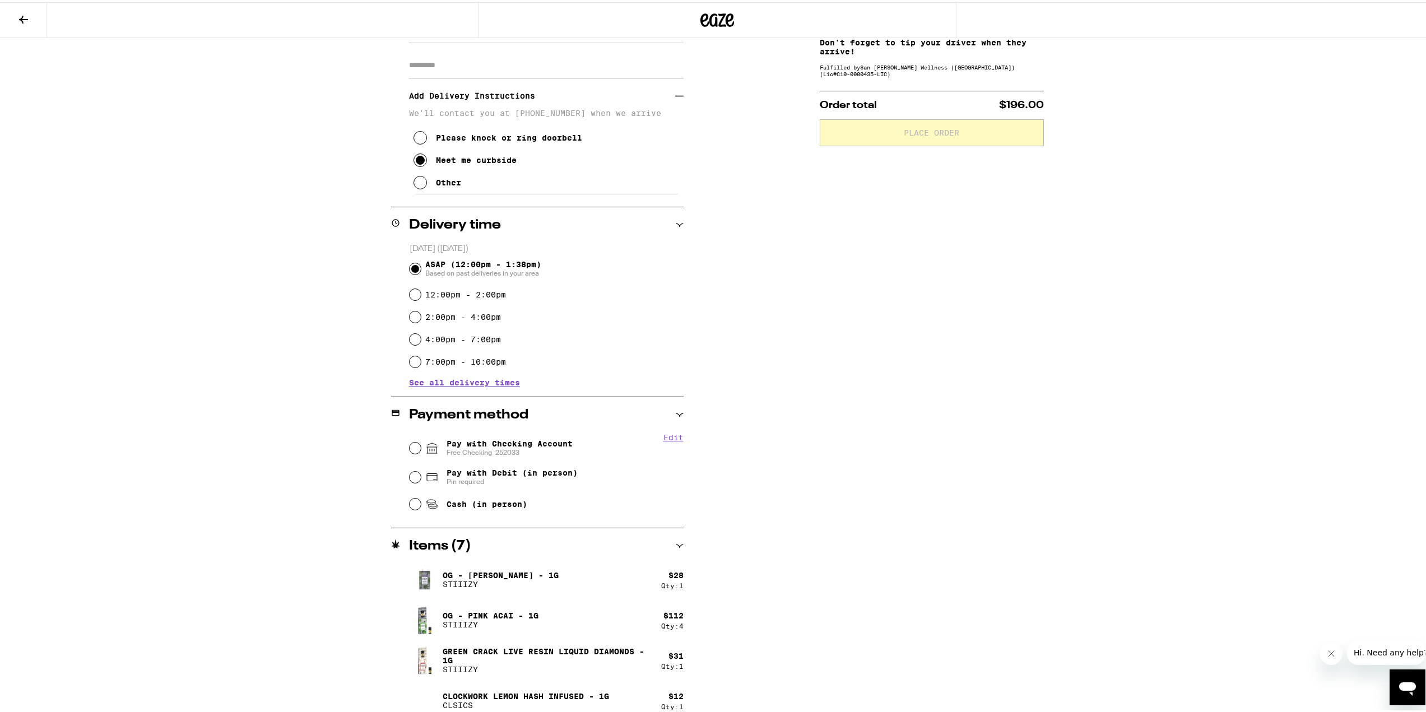
scroll to position [203, 0]
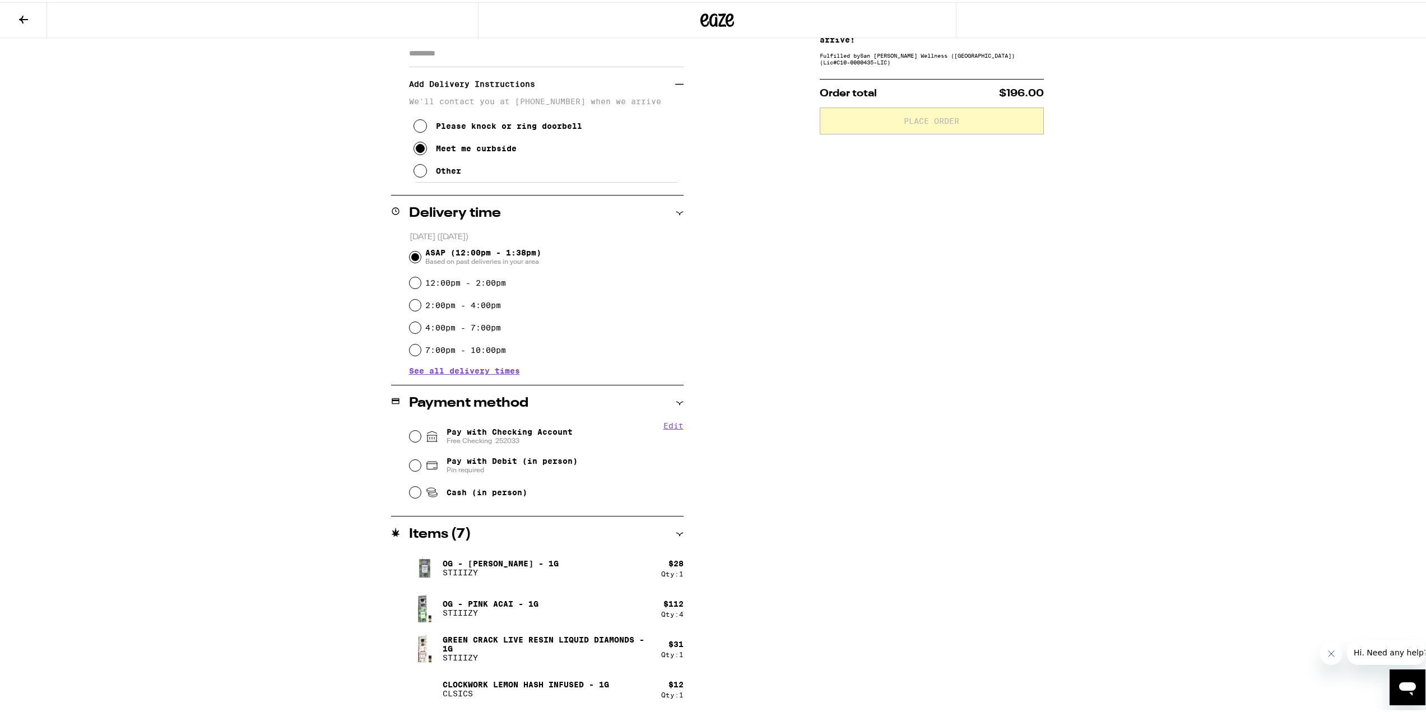
click at [541, 435] on span "Pay with Checking Account Free Checking [FINANCIAL_ID]" at bounding box center [510, 434] width 126 height 18
click at [421, 435] on input "Pay with Checking Account Free Checking [FINANCIAL_ID]" at bounding box center [415, 434] width 11 height 11
radio input "true"
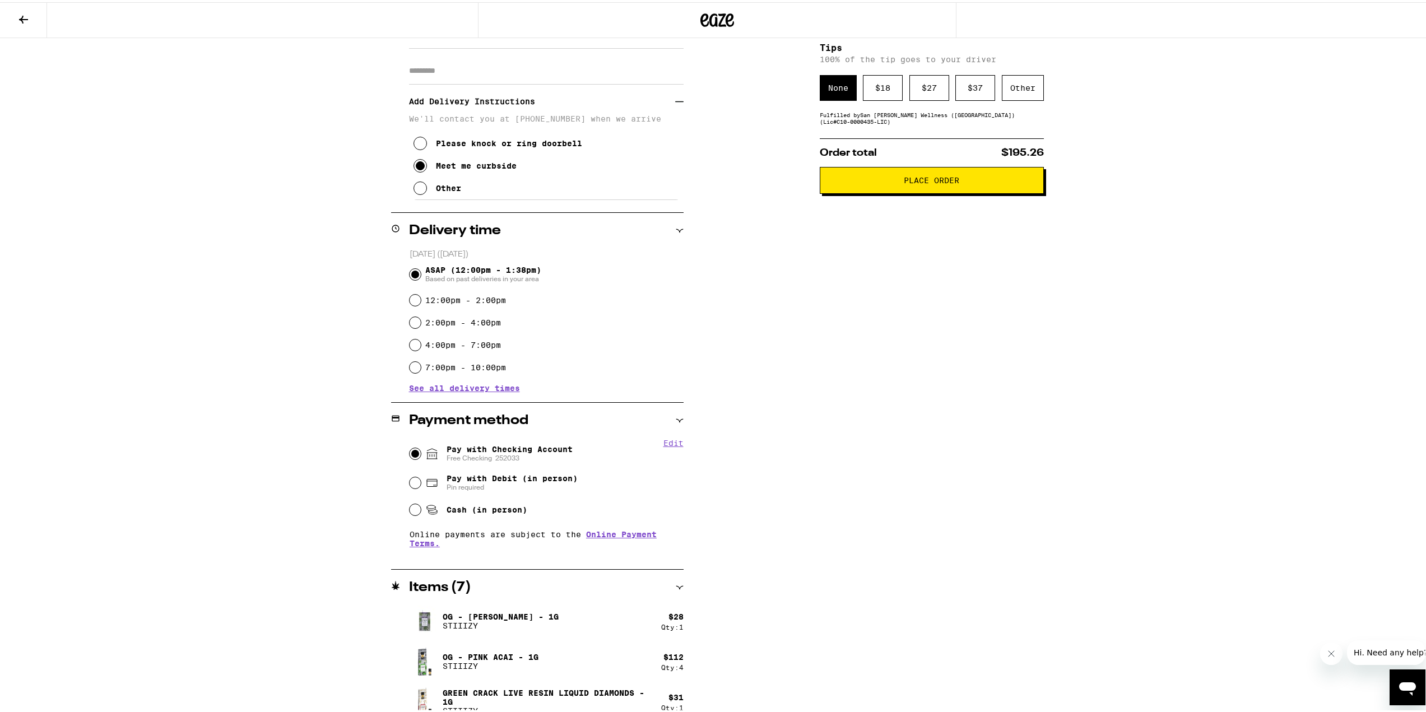
scroll to position [239, 0]
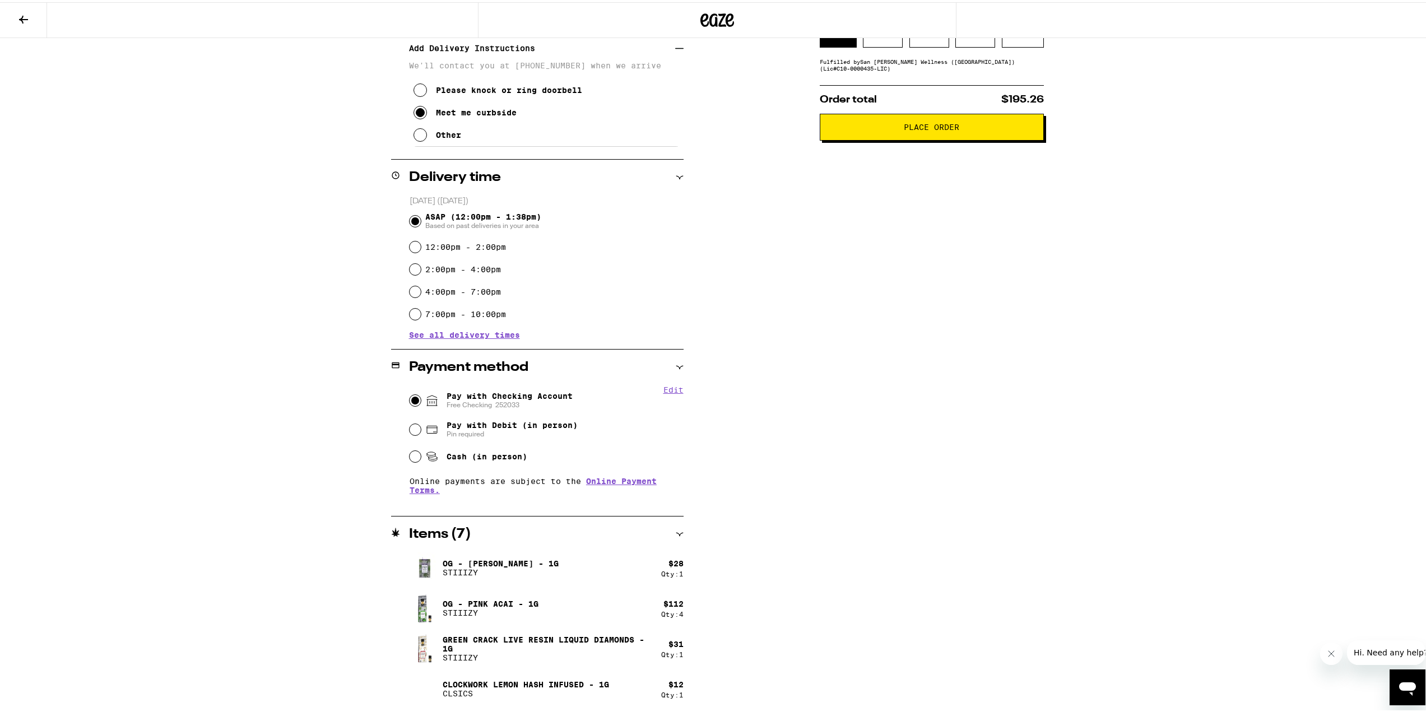
click at [1047, 500] on div "**********" at bounding box center [717, 304] width 807 height 815
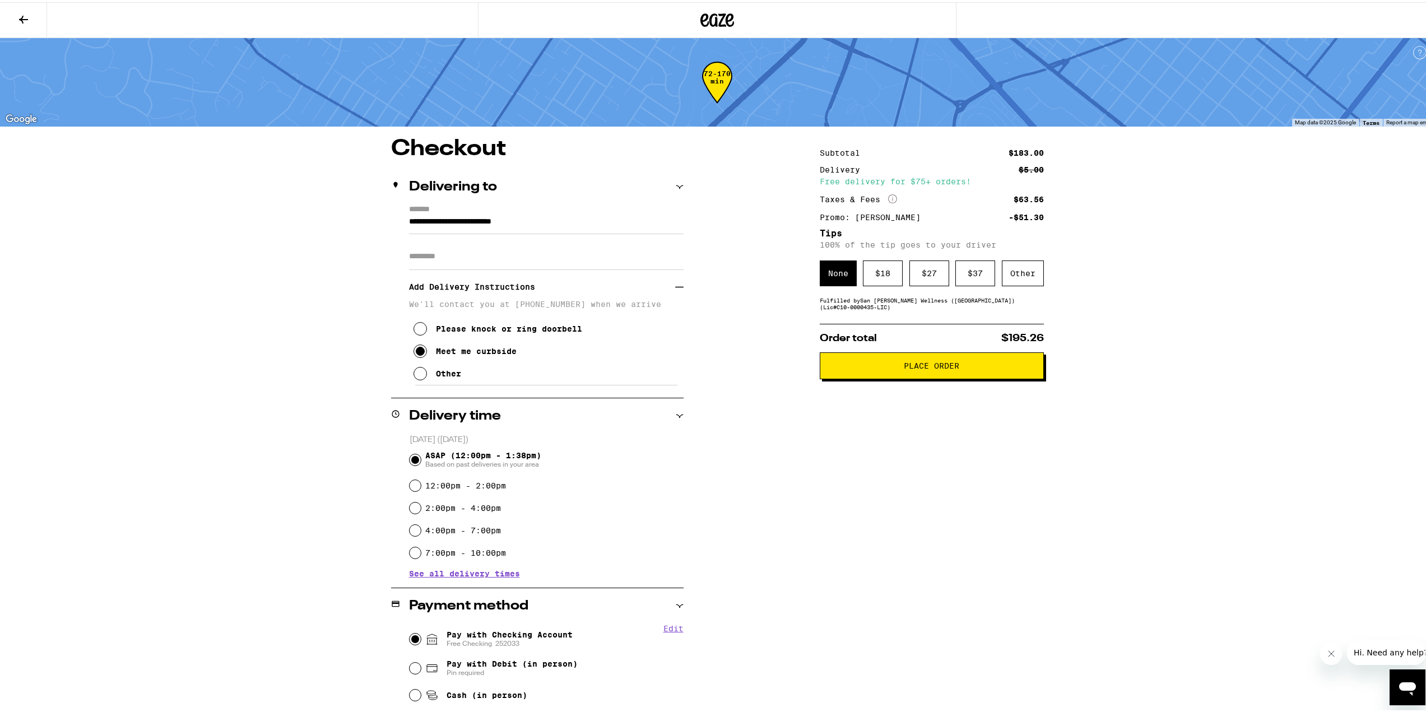
click at [30, 11] on icon at bounding box center [23, 17] width 13 height 13
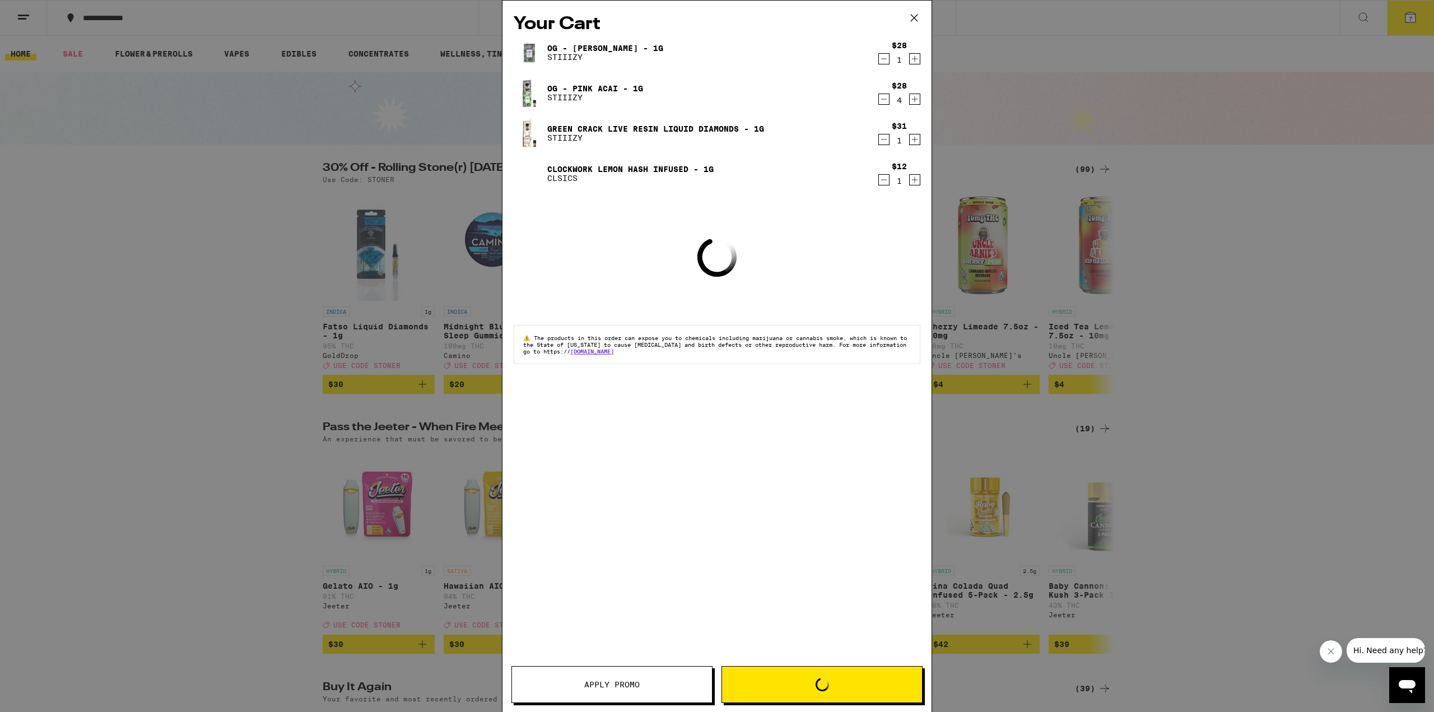
click at [917, 18] on icon at bounding box center [914, 18] width 17 height 17
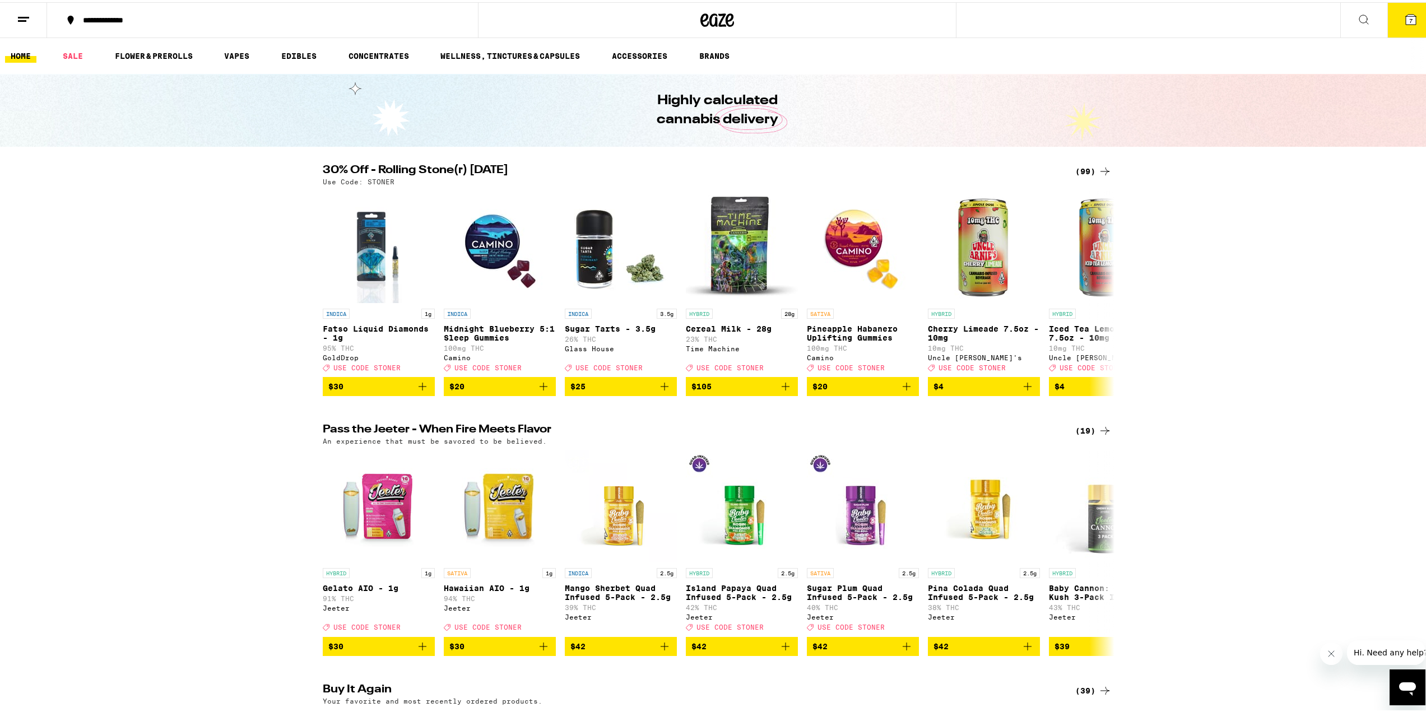
click at [644, 46] on ul "HOME SALE FLOWER & PREROLLS VAPES EDIBLES CONCENTRATES WELLNESS, TINCTURES & CA…" at bounding box center [717, 54] width 1434 height 36
click at [643, 48] on link "ACCESSORIES" at bounding box center [639, 53] width 67 height 13
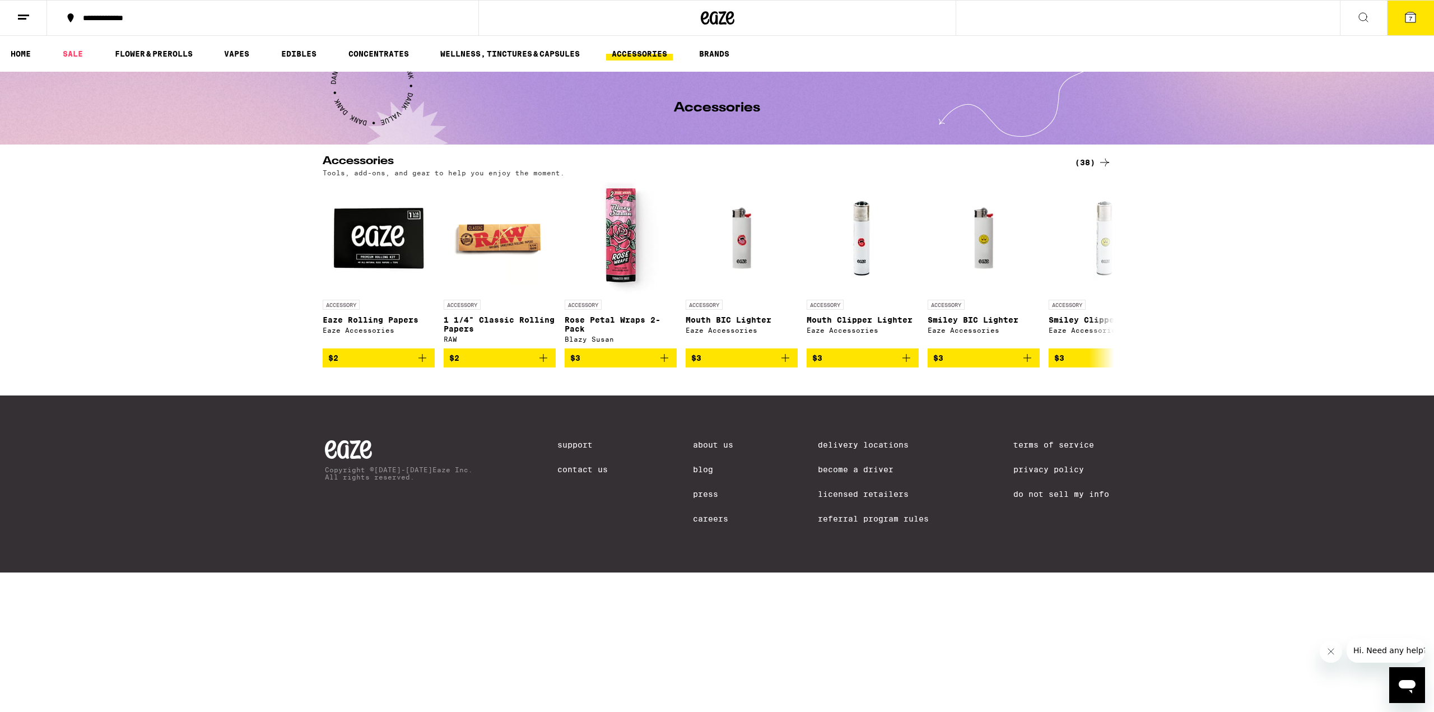
click at [1100, 163] on icon at bounding box center [1104, 162] width 13 height 13
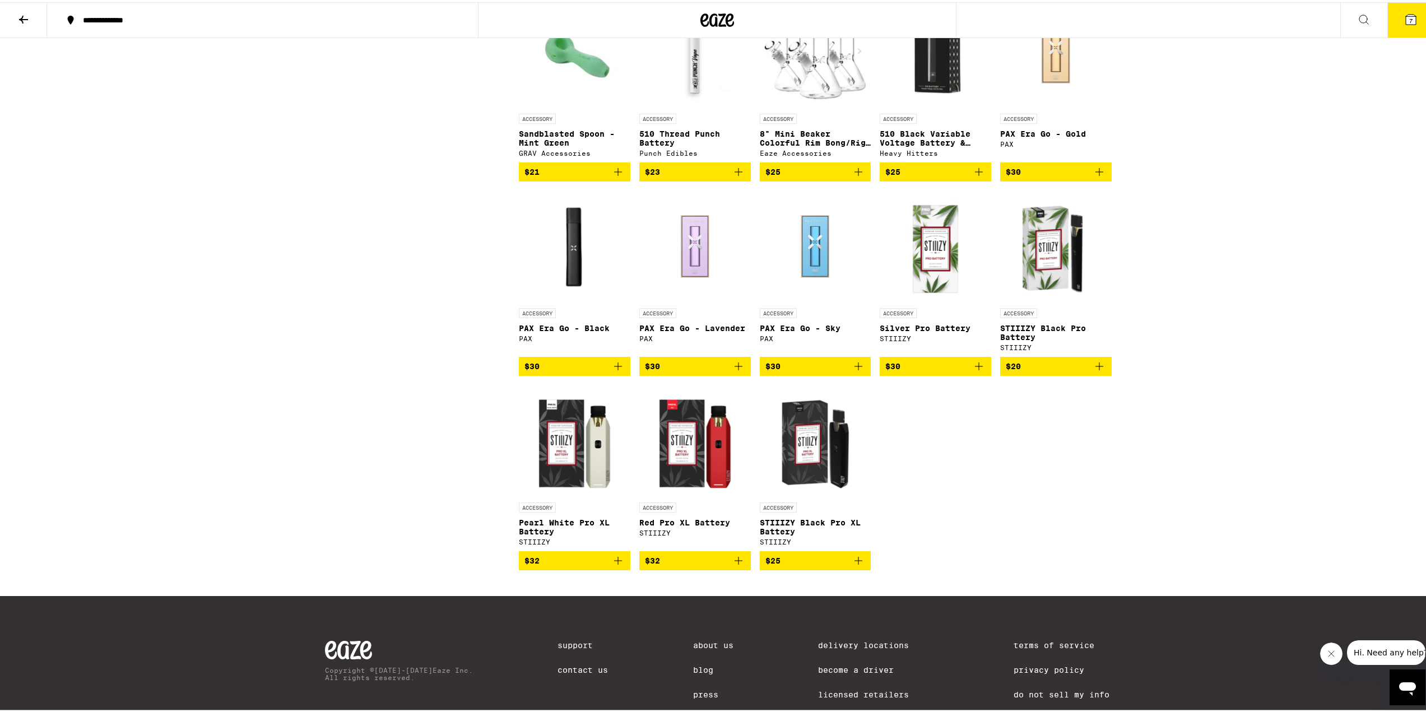
scroll to position [1128, 0]
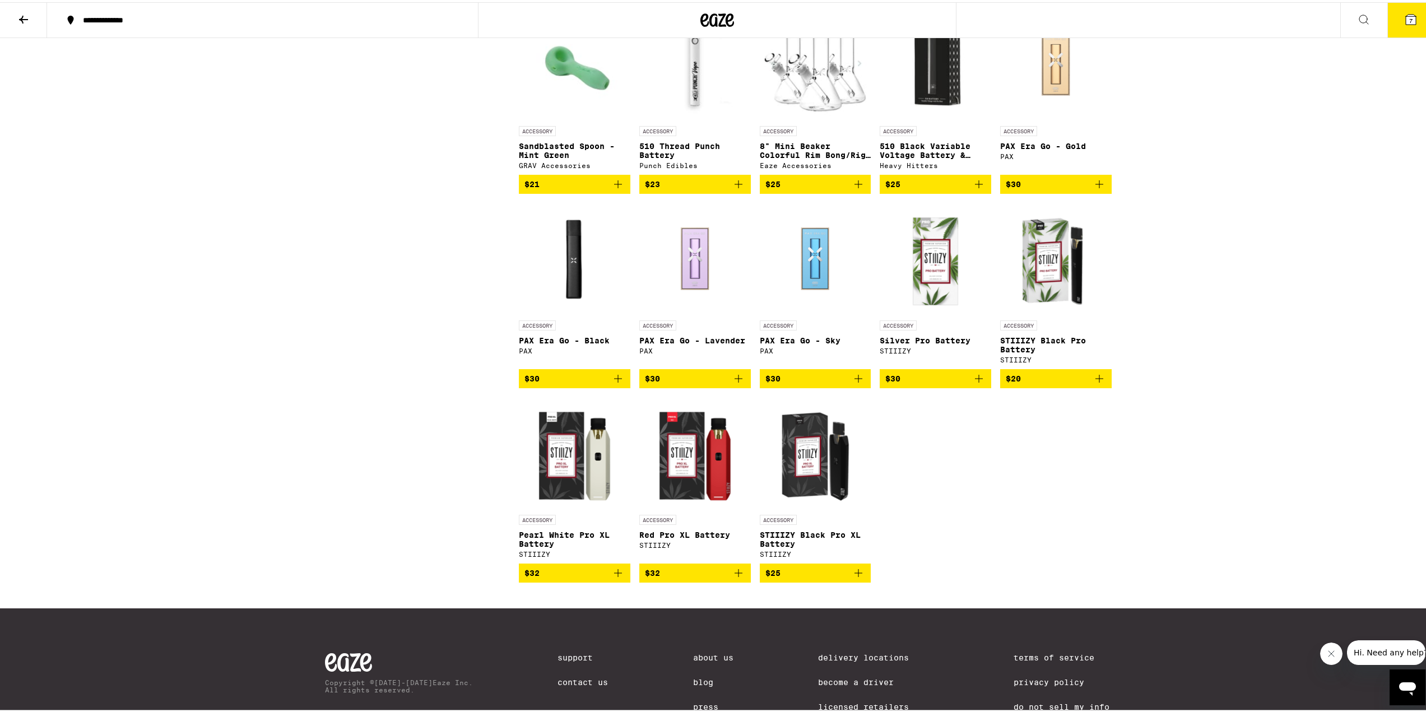
click at [856, 578] on icon "Add to bag" at bounding box center [858, 570] width 13 height 13
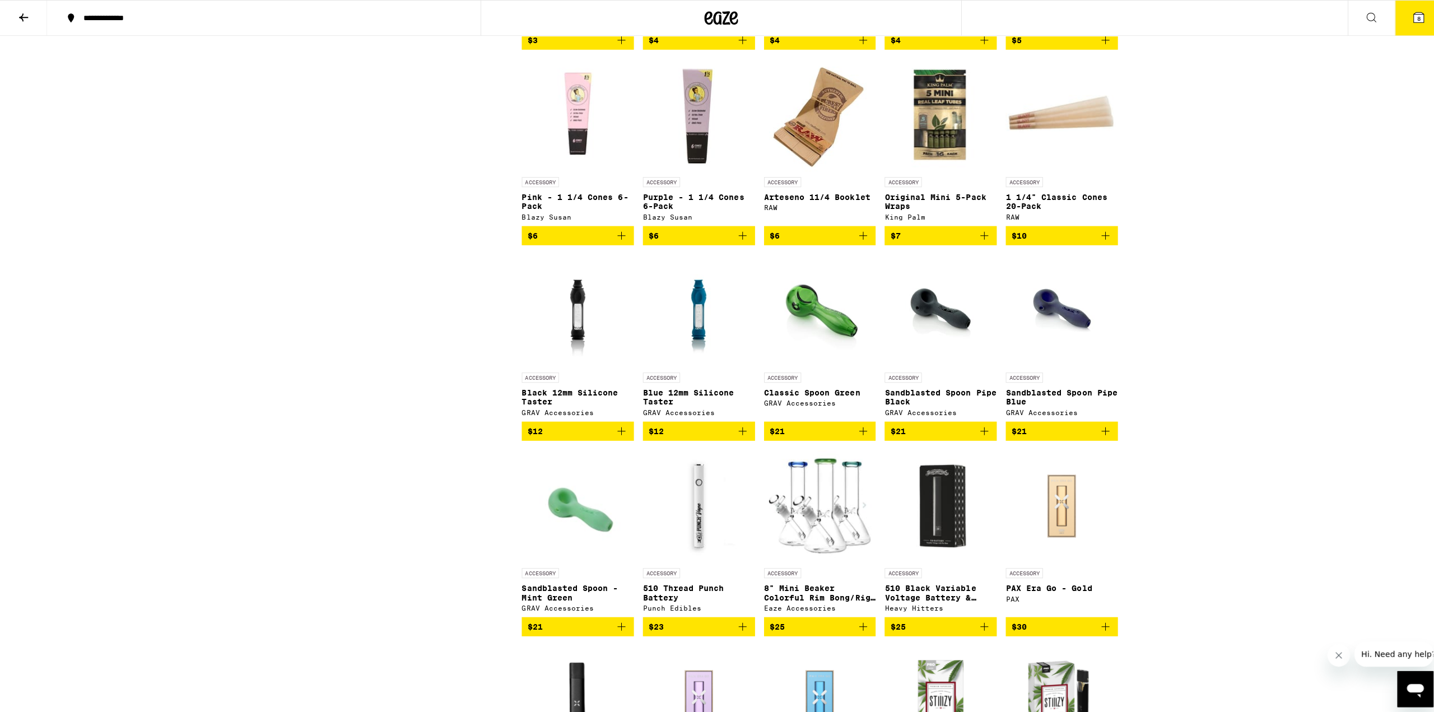
scroll to position [680, 0]
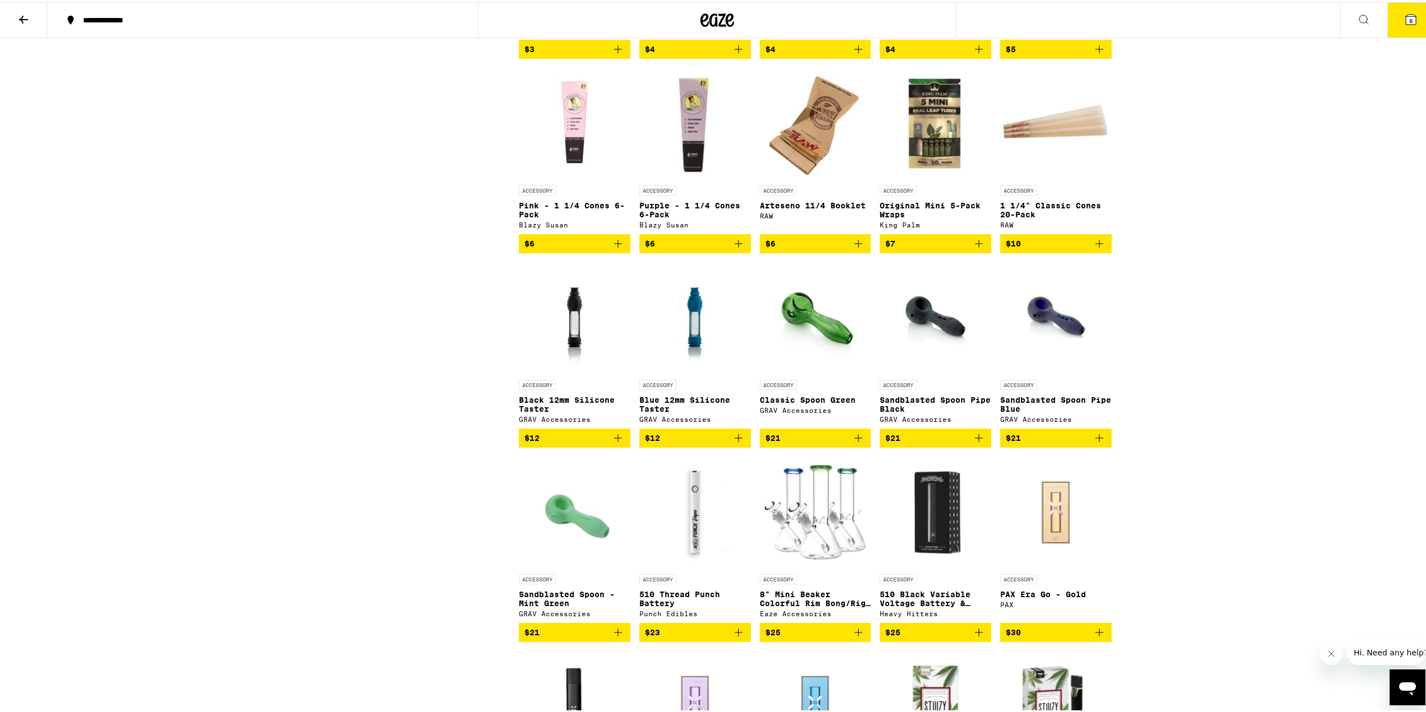
click at [1406, 20] on icon at bounding box center [1411, 17] width 10 height 10
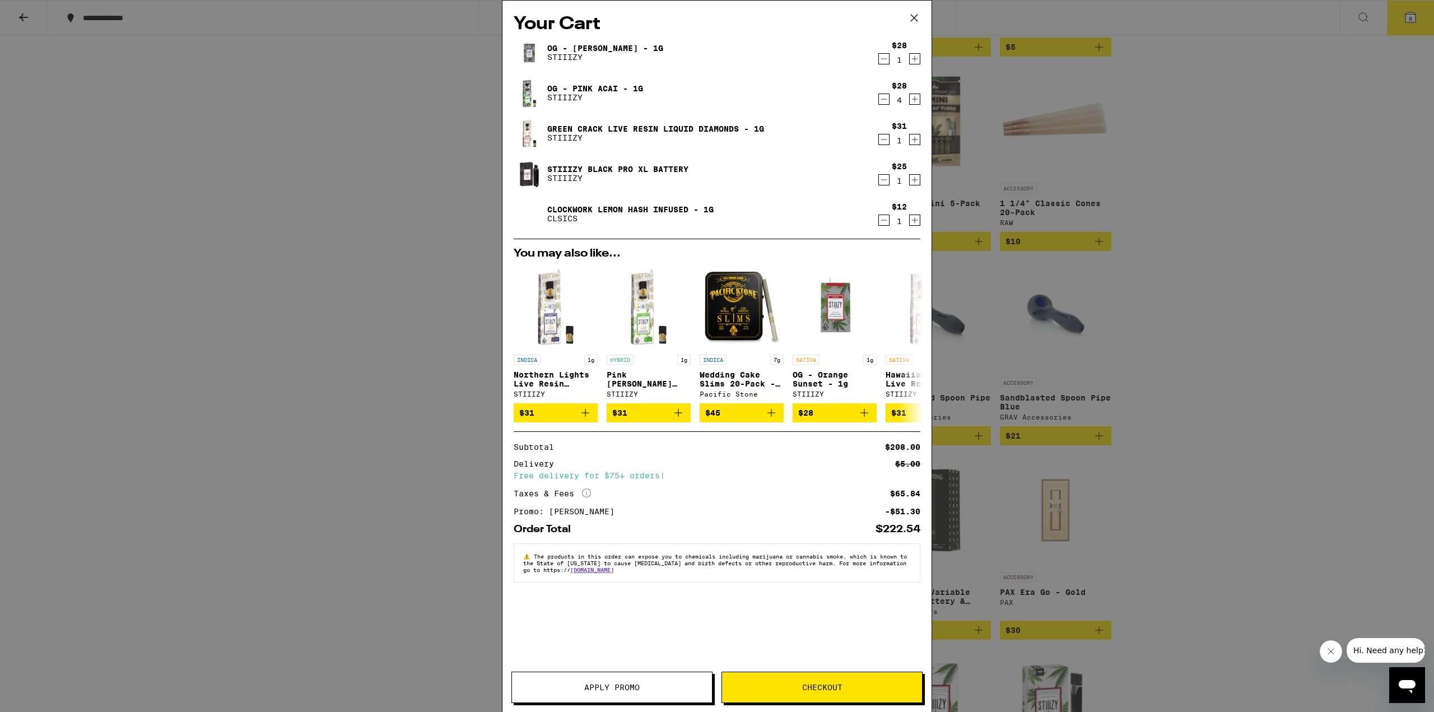
click at [791, 694] on button "Checkout" at bounding box center [822, 687] width 201 height 31
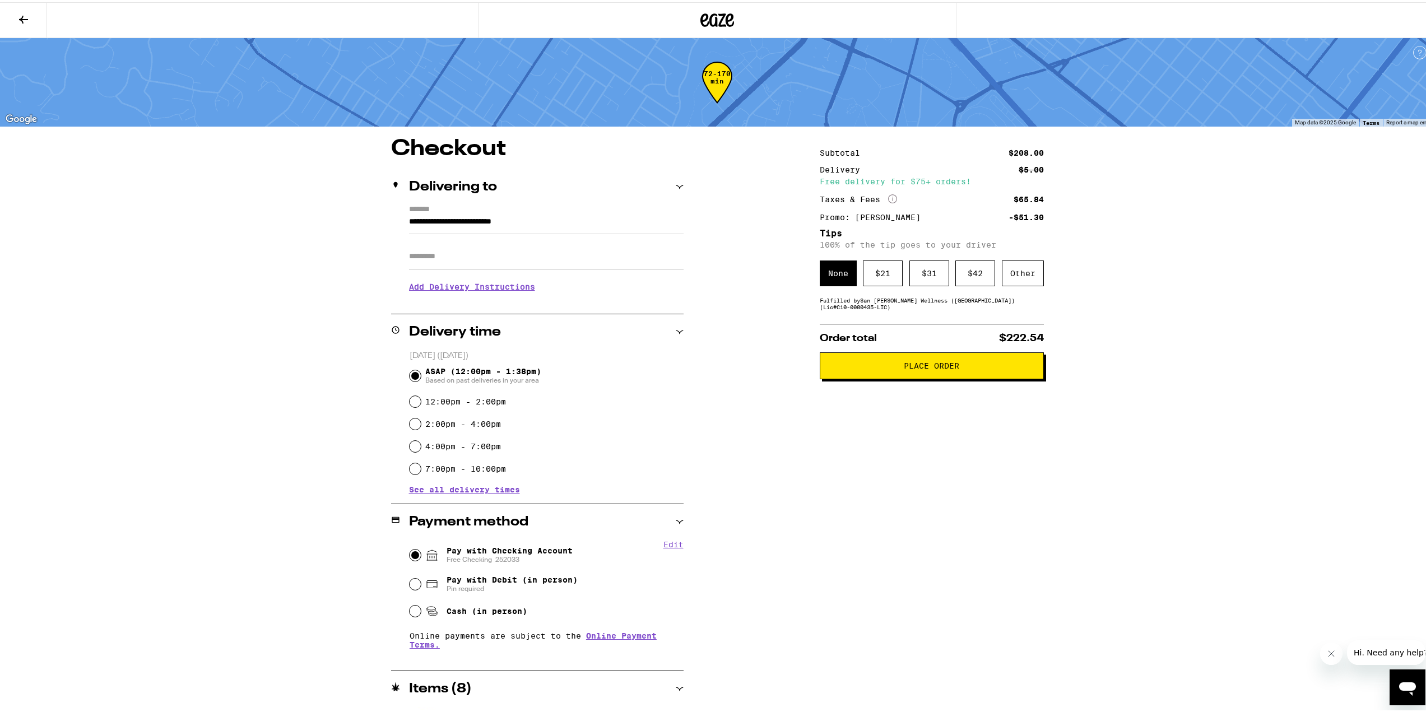
click at [477, 292] on h3 "Add Delivery Instructions" at bounding box center [546, 285] width 275 height 26
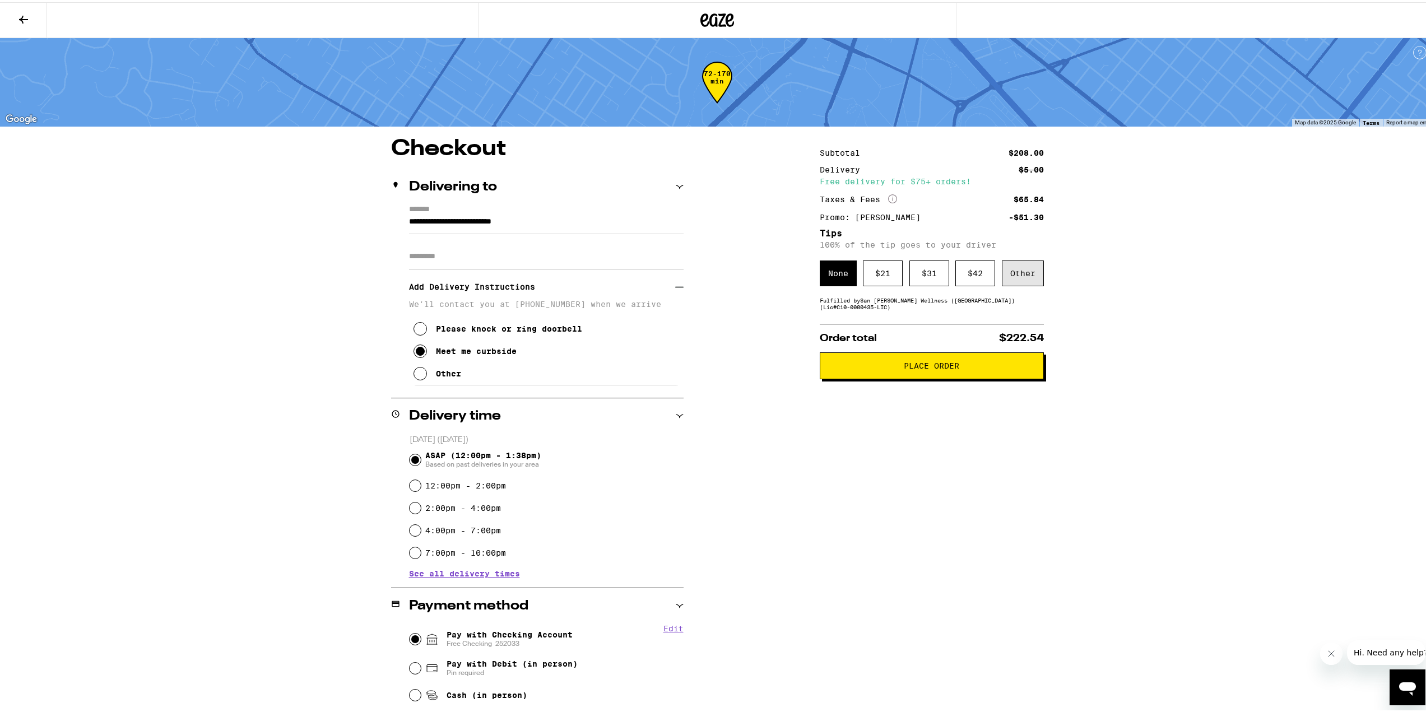
click at [1018, 278] on div "Other" at bounding box center [1023, 271] width 42 height 26
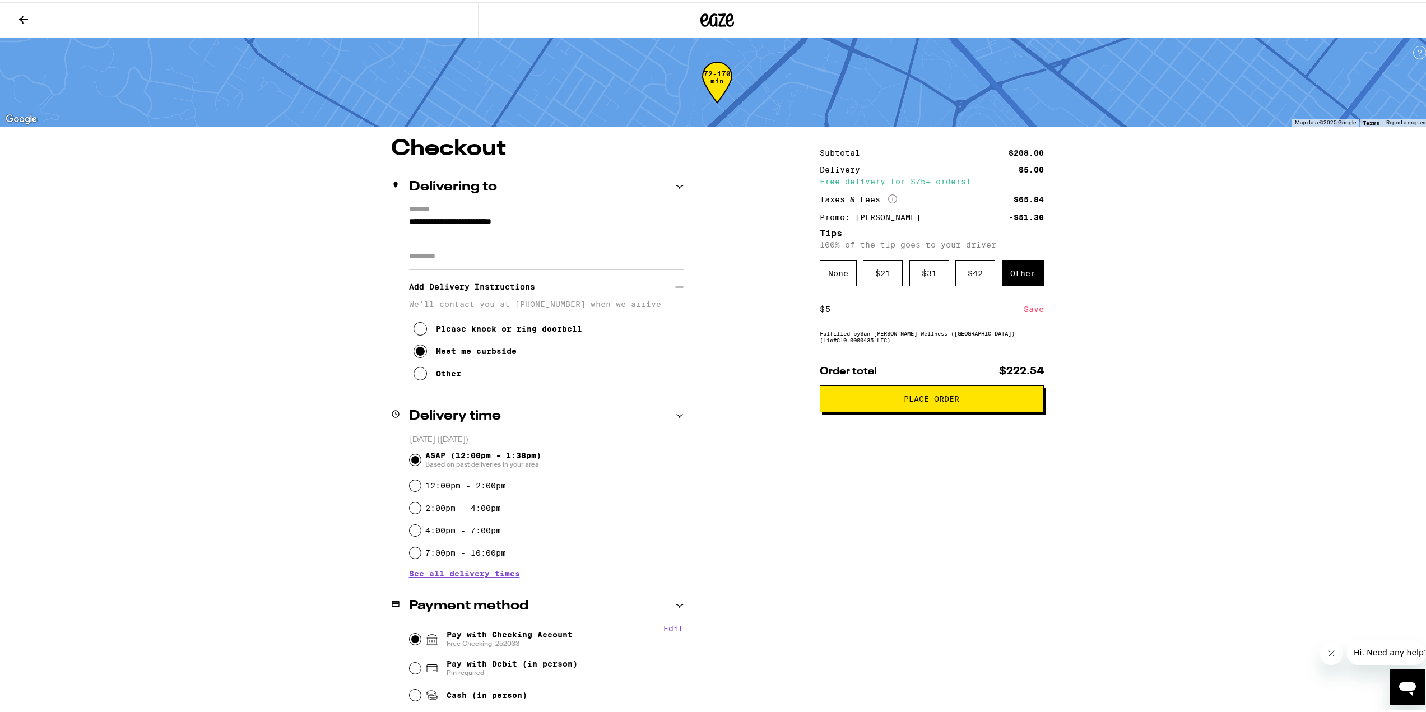
type input "5"
click at [1026, 317] on div "Save" at bounding box center [1034, 307] width 20 height 25
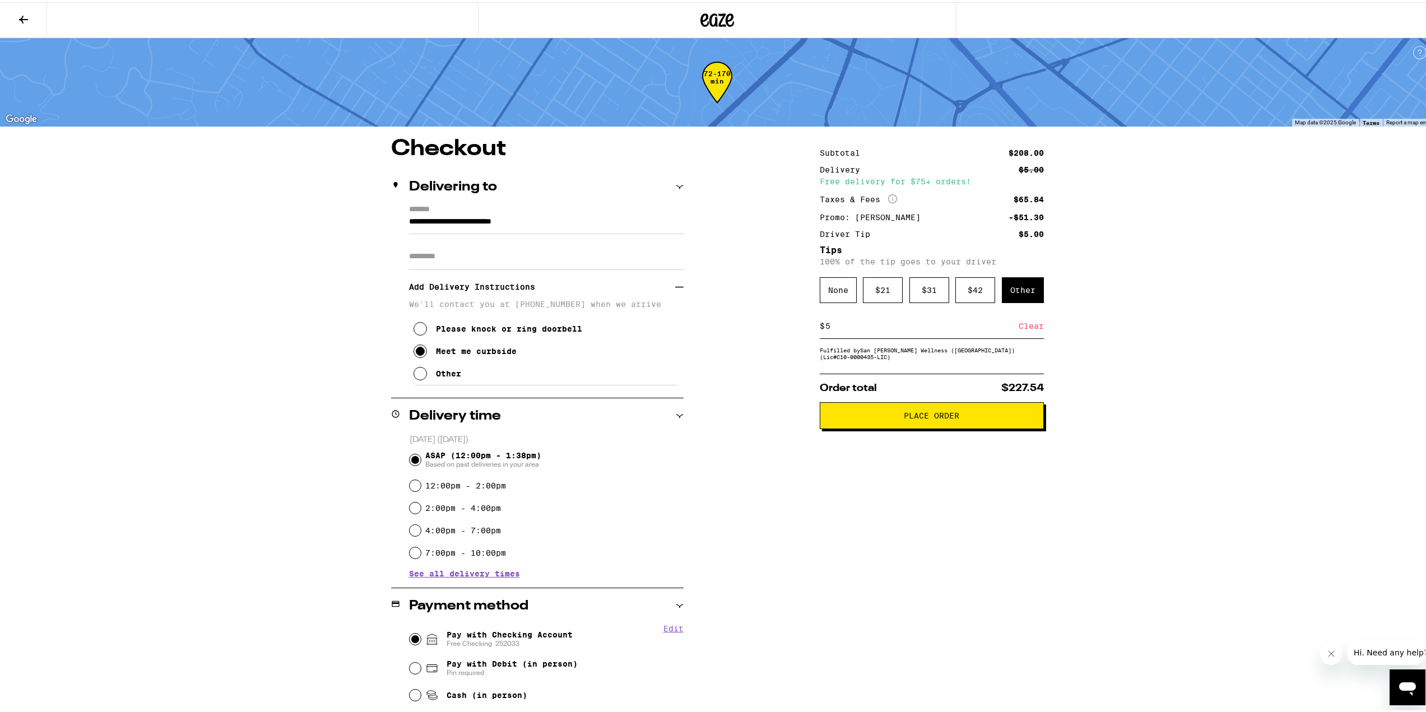
click at [961, 427] on button "Place Order" at bounding box center [932, 413] width 224 height 27
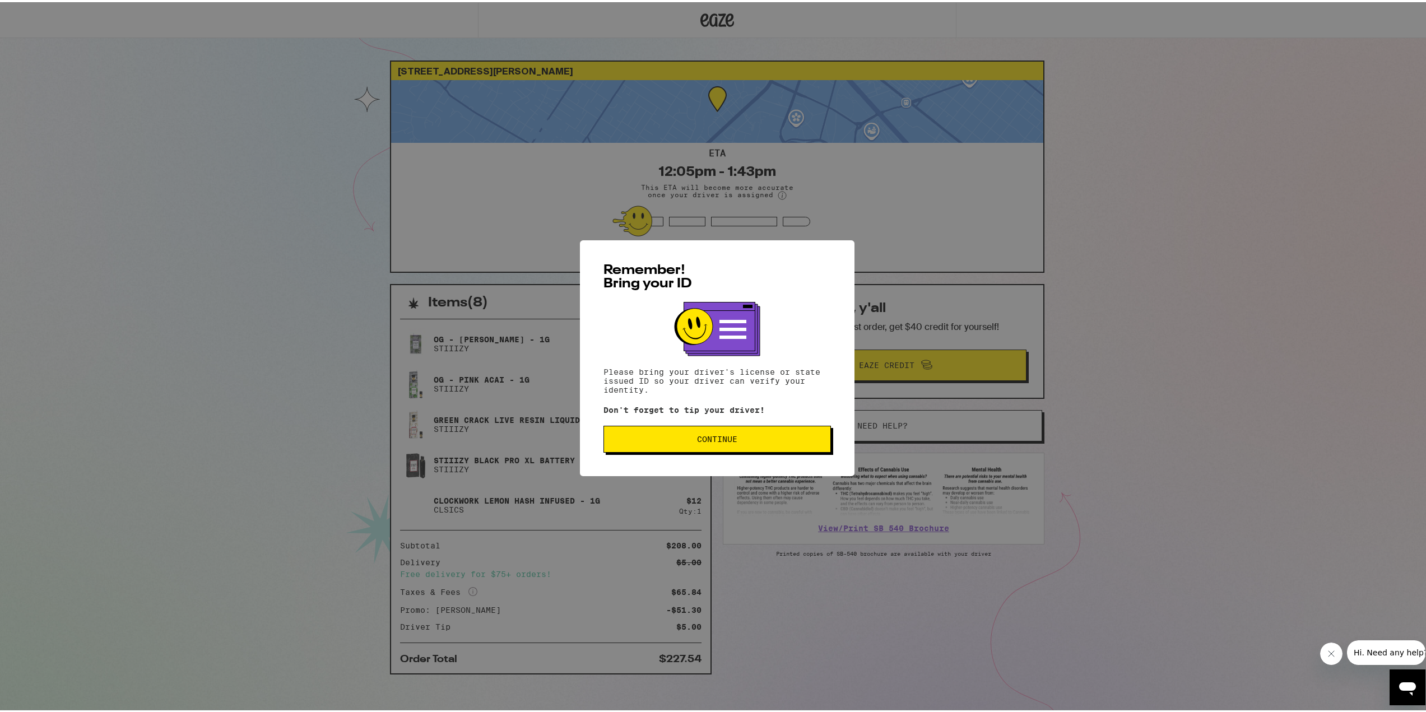
click at [689, 462] on div "Remember! Bring your ID Please bring your driver's license or state issued ID s…" at bounding box center [717, 356] width 275 height 236
click at [680, 445] on button "Continue" at bounding box center [716, 437] width 227 height 27
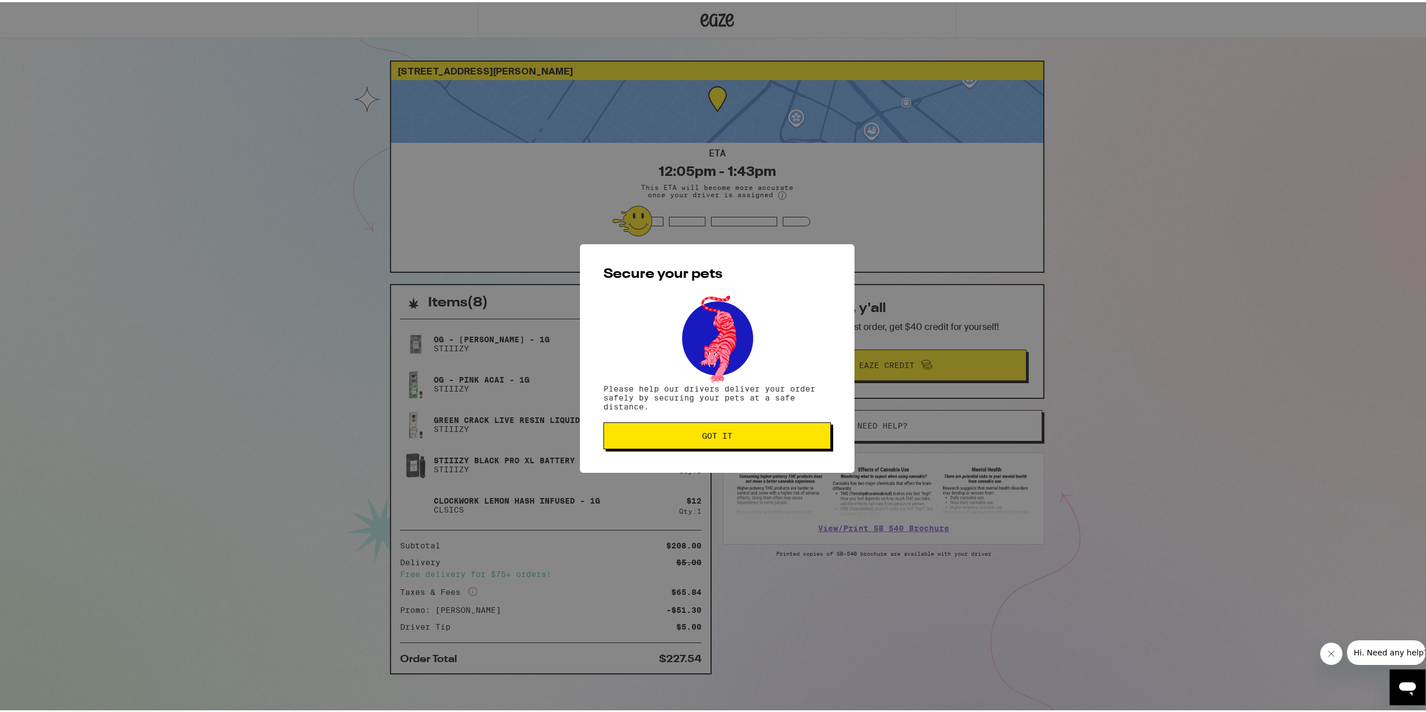
click at [737, 438] on span "Got it" at bounding box center [717, 434] width 208 height 8
